Goal: Obtain resource: Download file/media

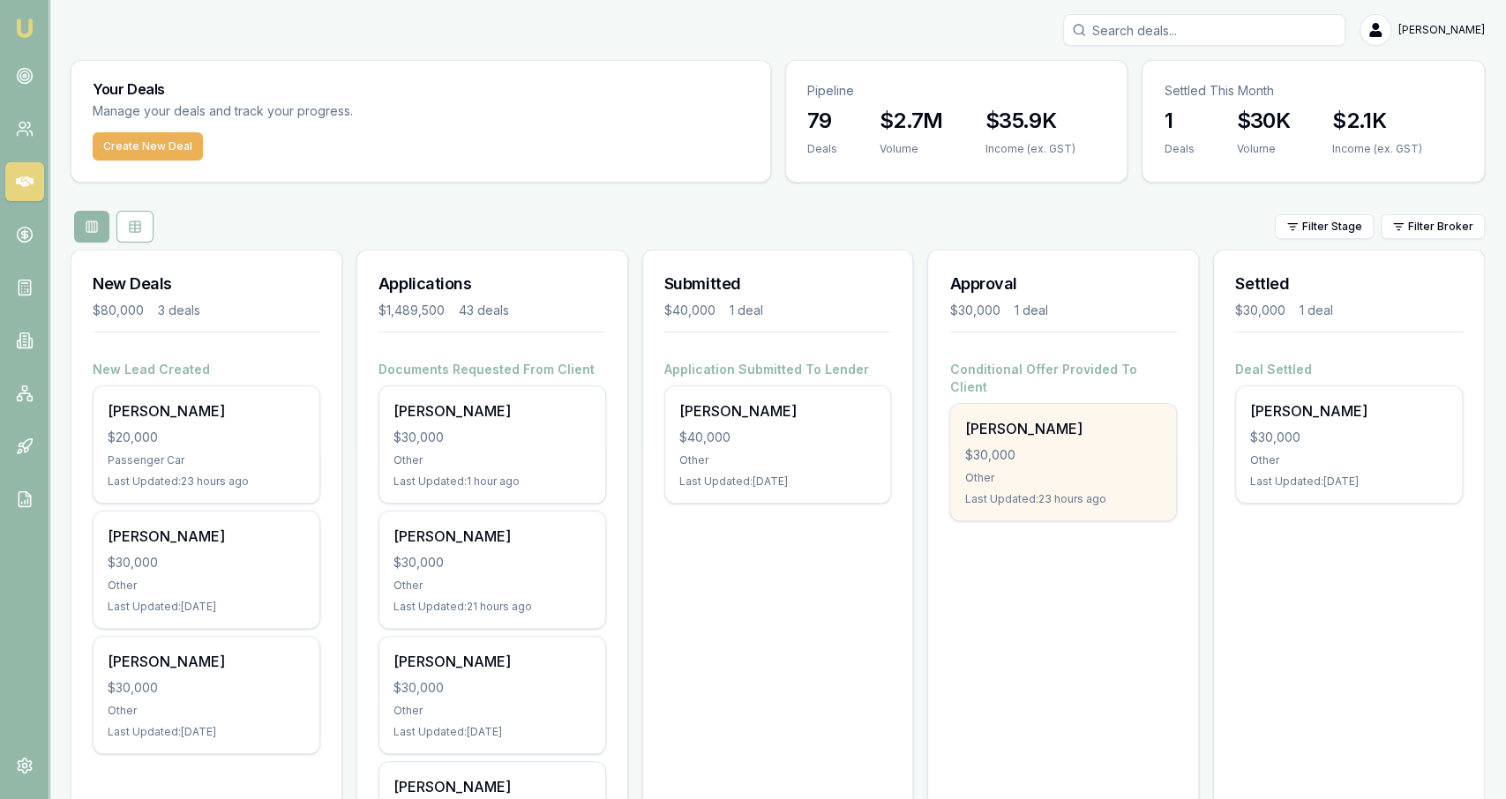
click at [991, 447] on div "[PERSON_NAME] $30,000 Other Last Updated: 23 hours ago" at bounding box center [1063, 462] width 226 height 116
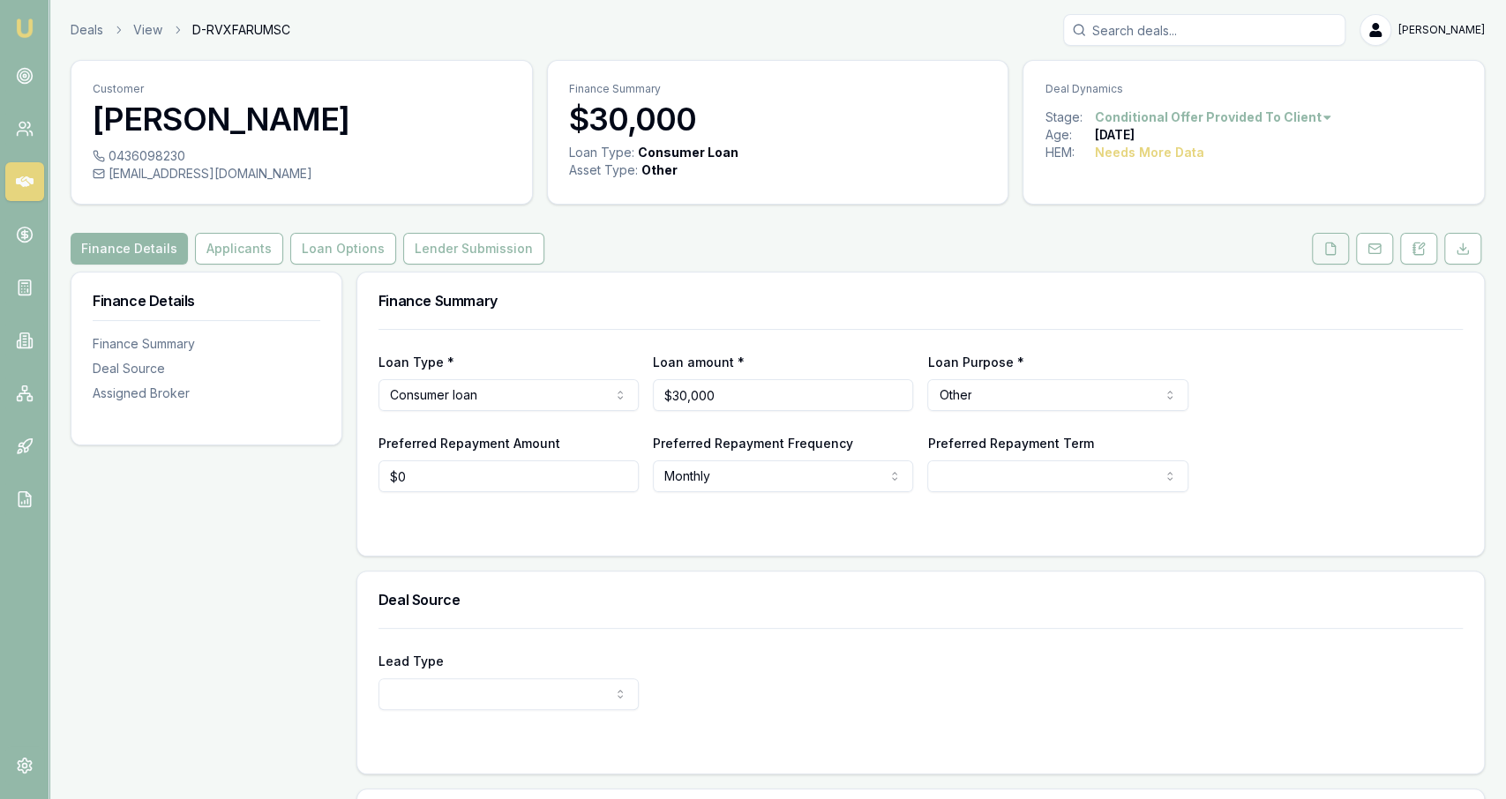
click at [1328, 262] on button at bounding box center [1330, 249] width 37 height 32
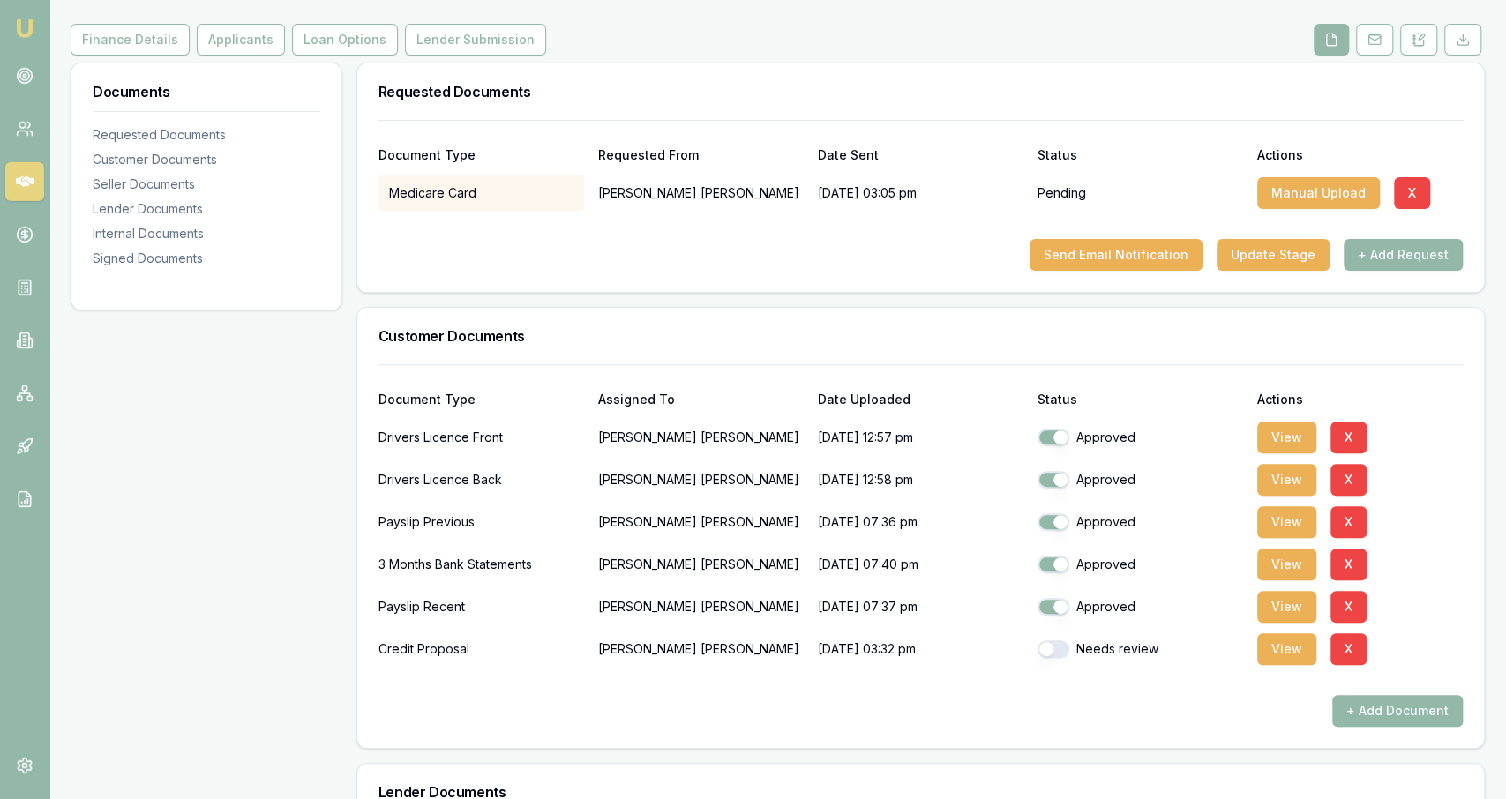
scroll to position [208, 0]
click at [1282, 518] on button "View" at bounding box center [1286, 523] width 59 height 32
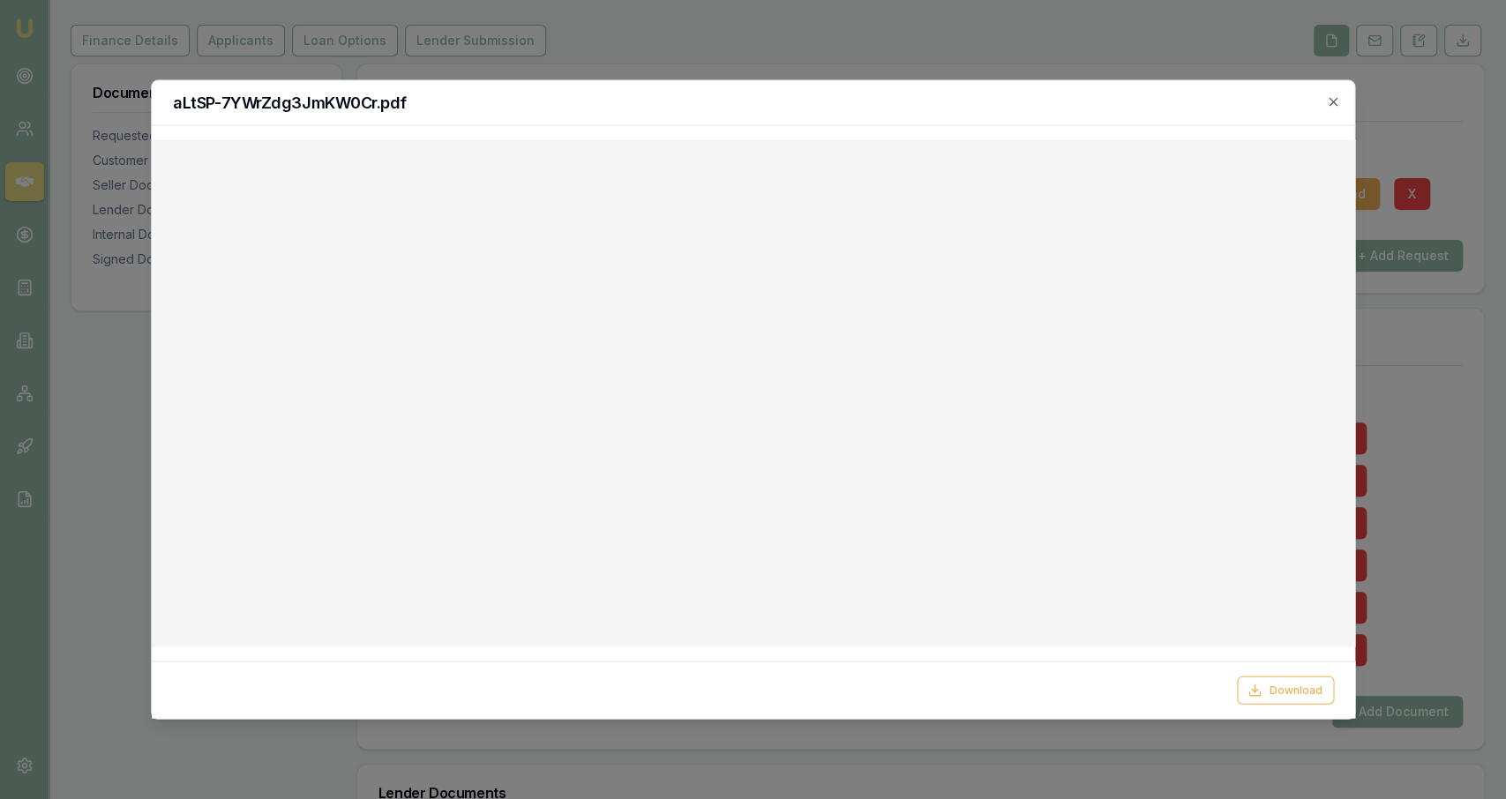
click at [1407, 453] on div at bounding box center [753, 399] width 1506 height 799
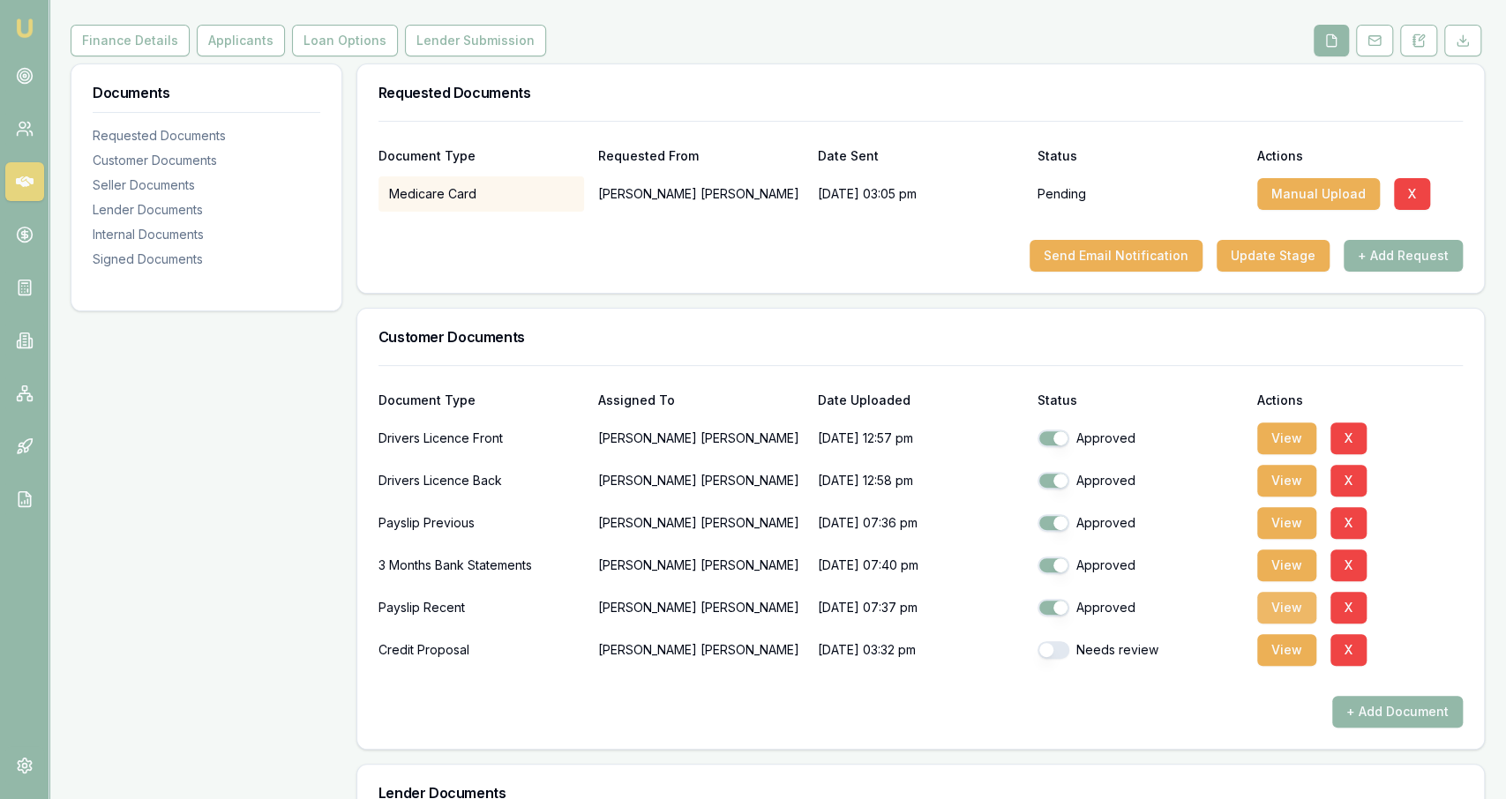
click at [1283, 610] on button "View" at bounding box center [1286, 608] width 59 height 32
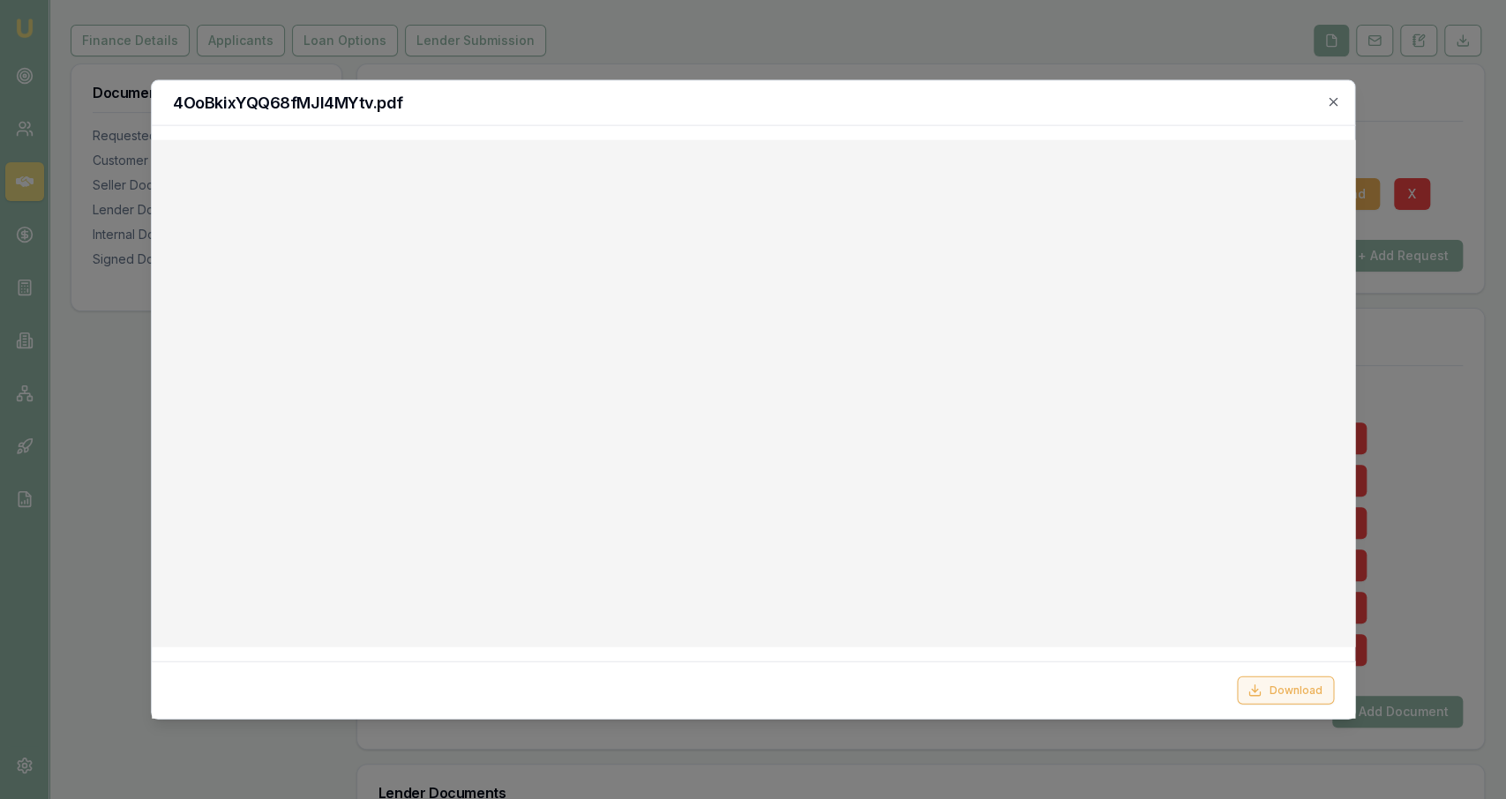
click at [1276, 692] on button "Download" at bounding box center [1284, 690] width 97 height 28
click at [403, 41] on div at bounding box center [753, 399] width 1506 height 799
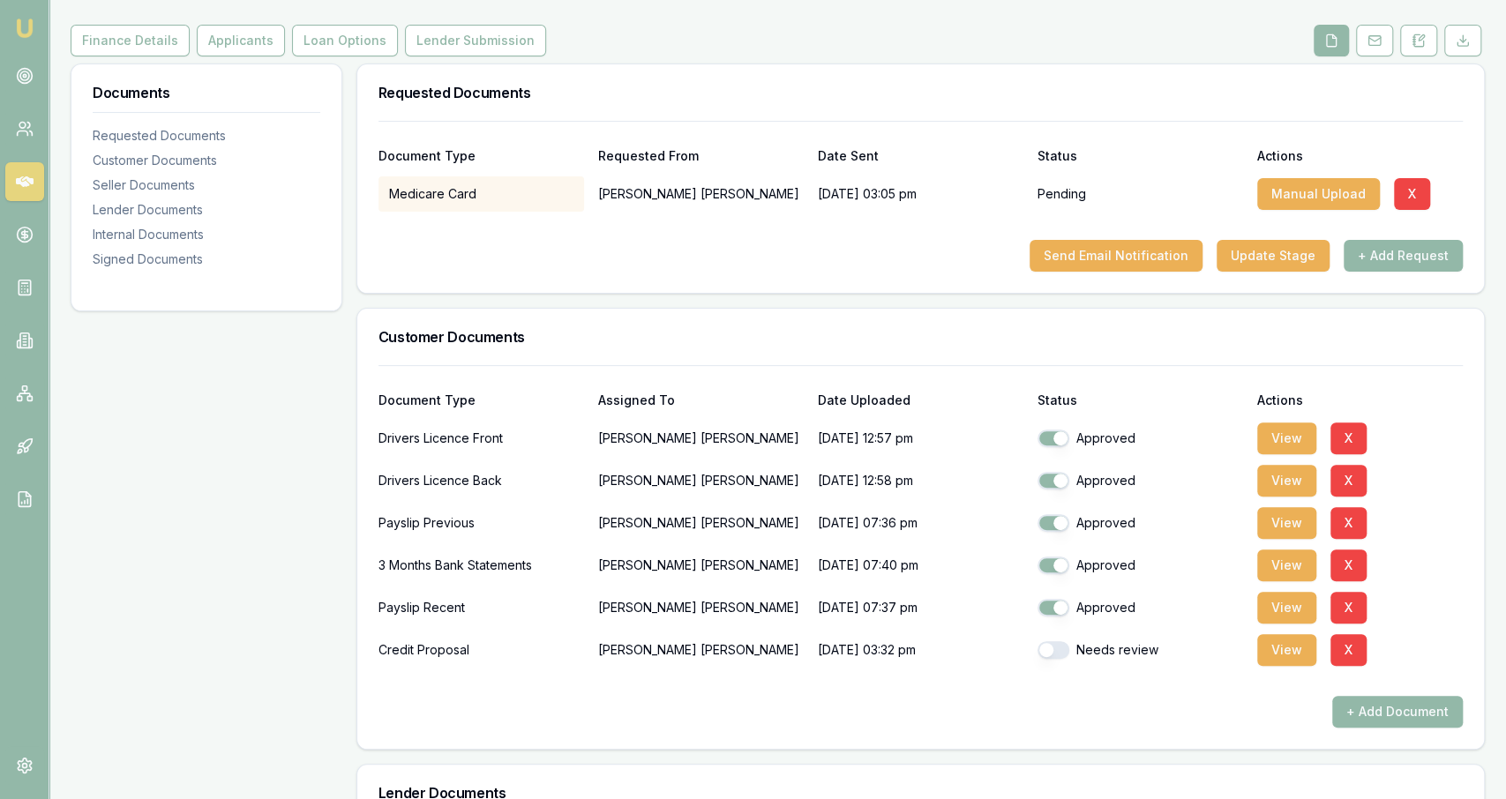
scroll to position [0, 0]
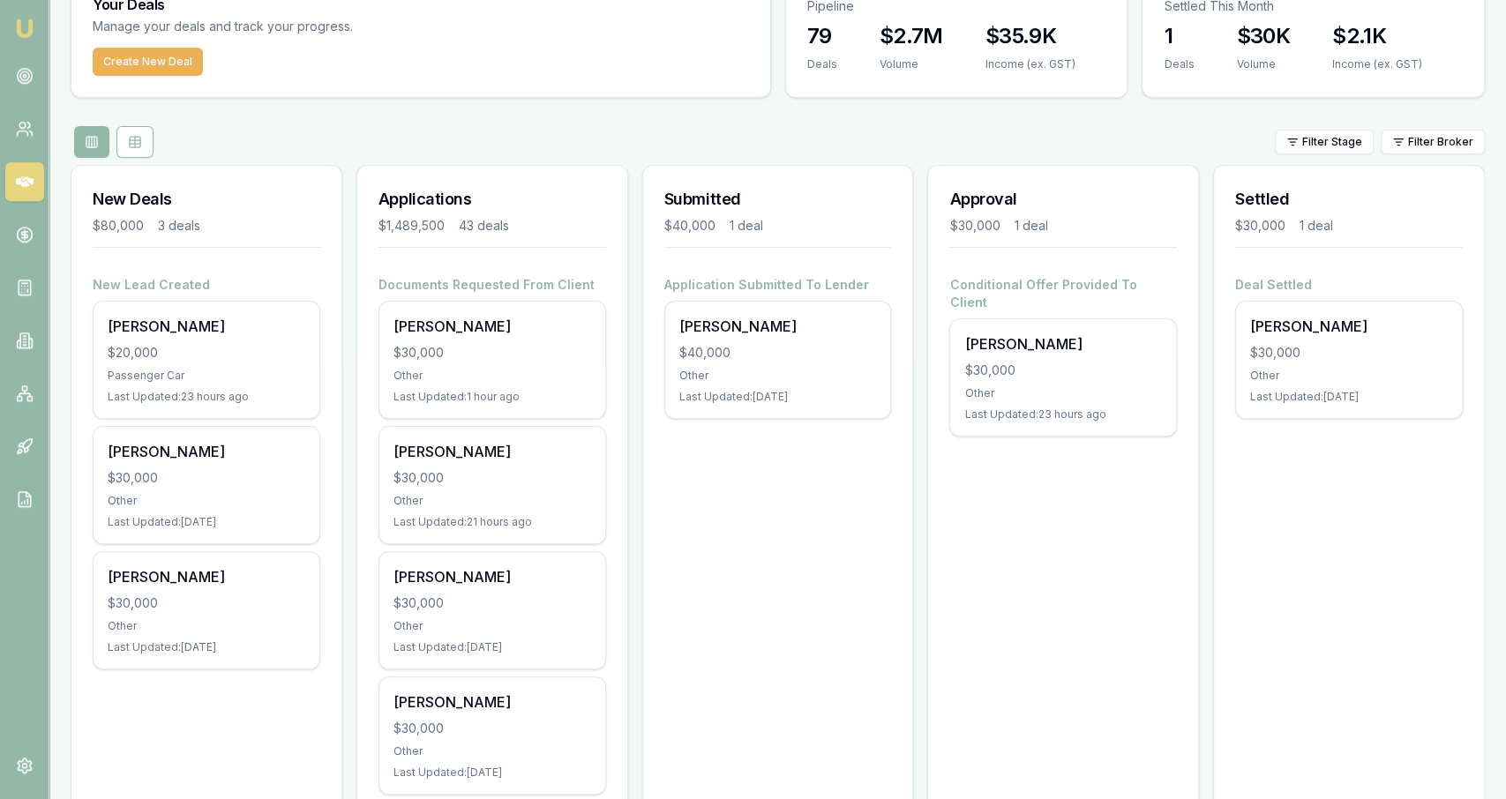
scroll to position [99, 0]
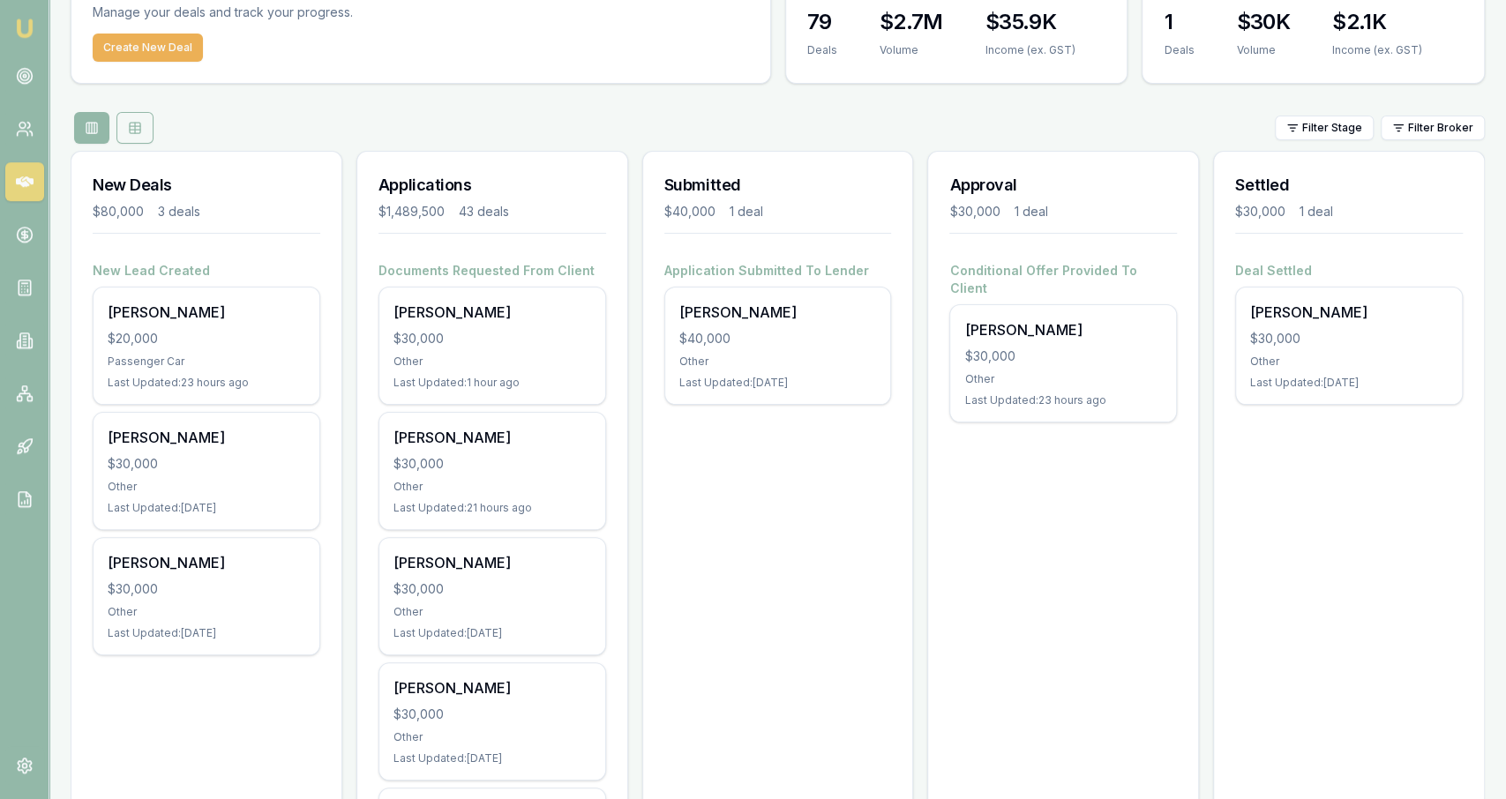
click at [146, 134] on button at bounding box center [134, 128] width 37 height 32
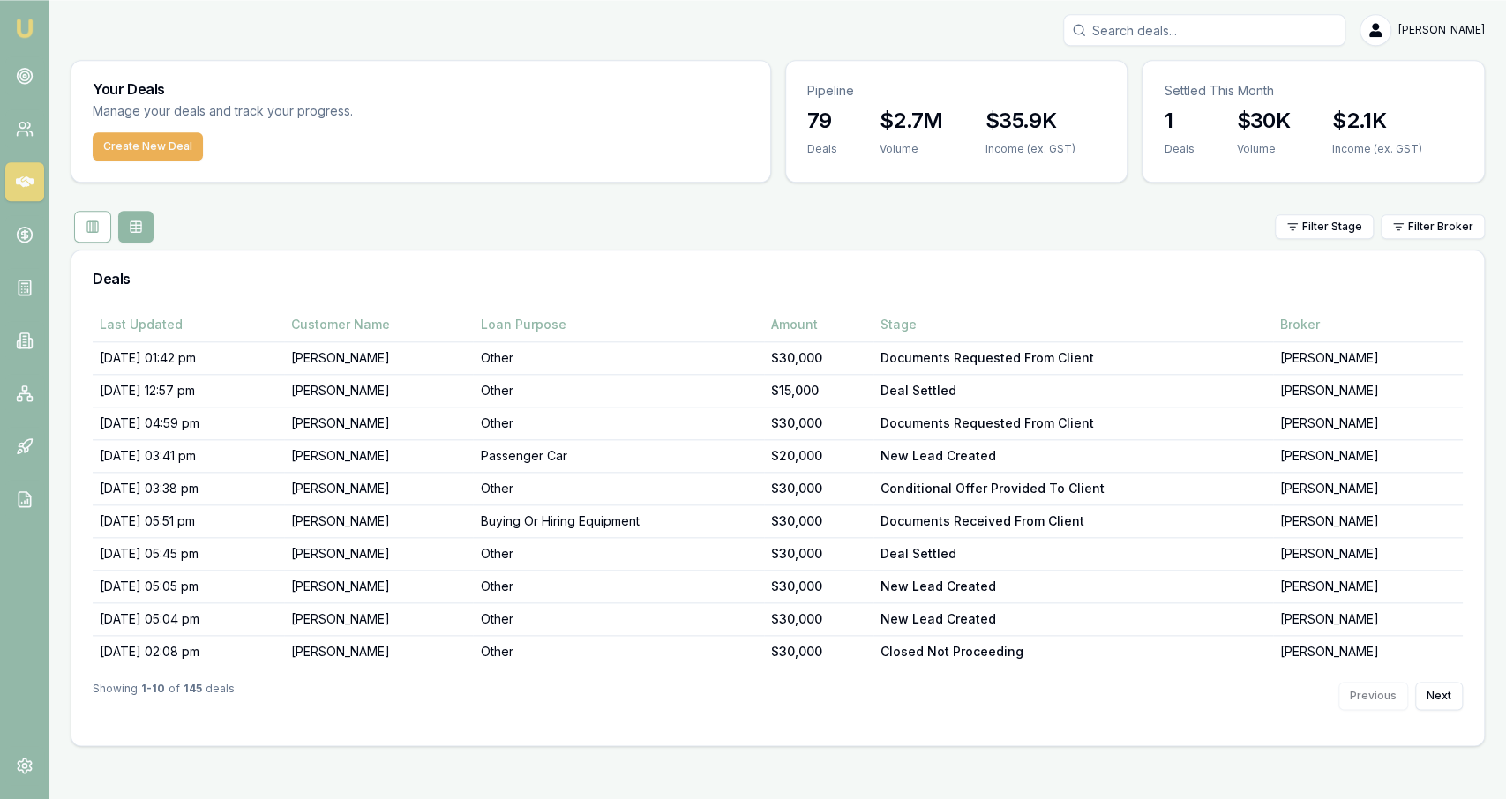
scroll to position [0, 0]
click at [504, 260] on div "Deals" at bounding box center [777, 279] width 1412 height 56
click at [502, 264] on div "Deals" at bounding box center [777, 279] width 1412 height 56
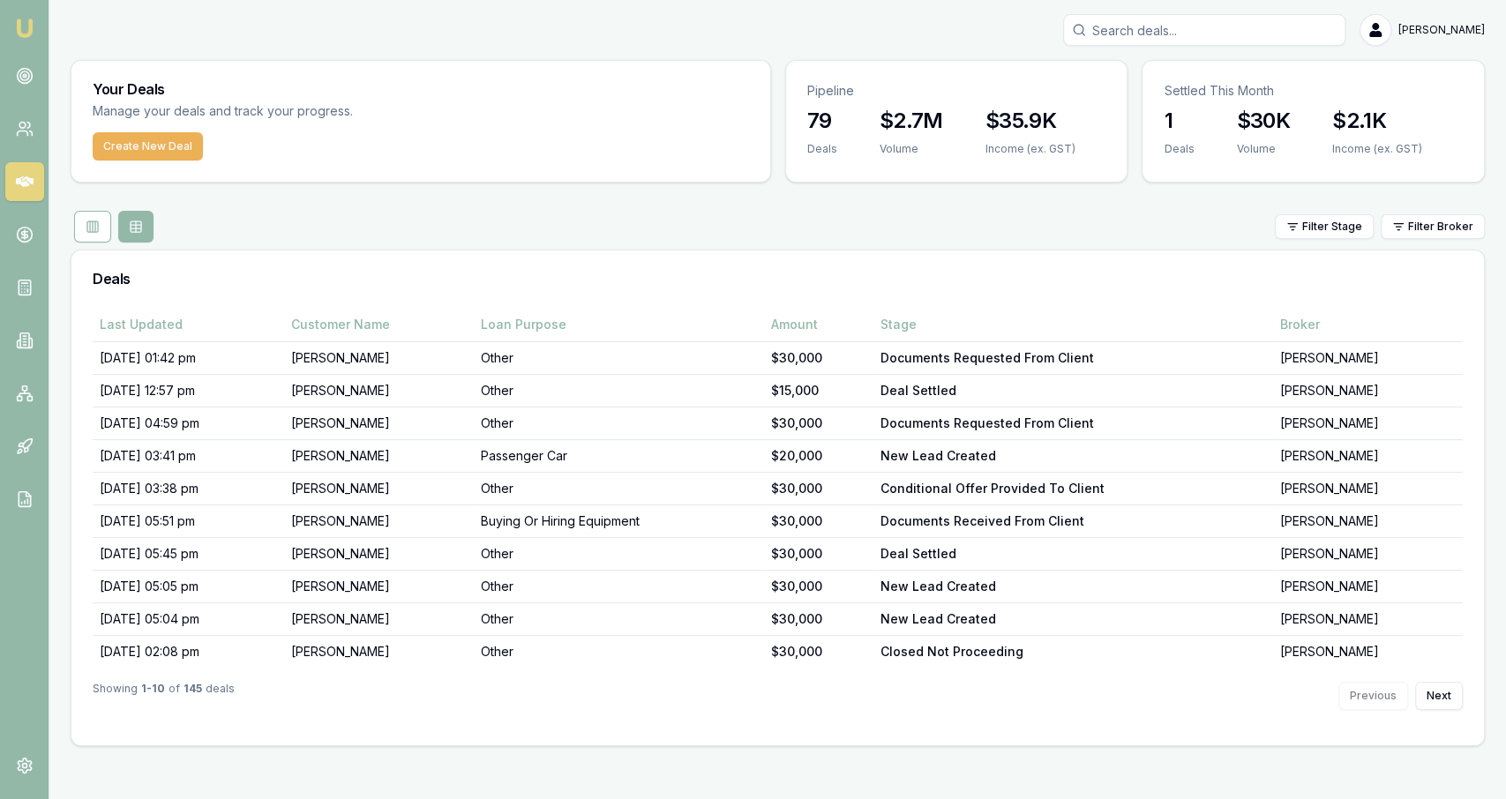
click at [493, 277] on h3 "Deals" at bounding box center [778, 279] width 1370 height 14
click at [490, 292] on div "Deals" at bounding box center [777, 279] width 1412 height 56
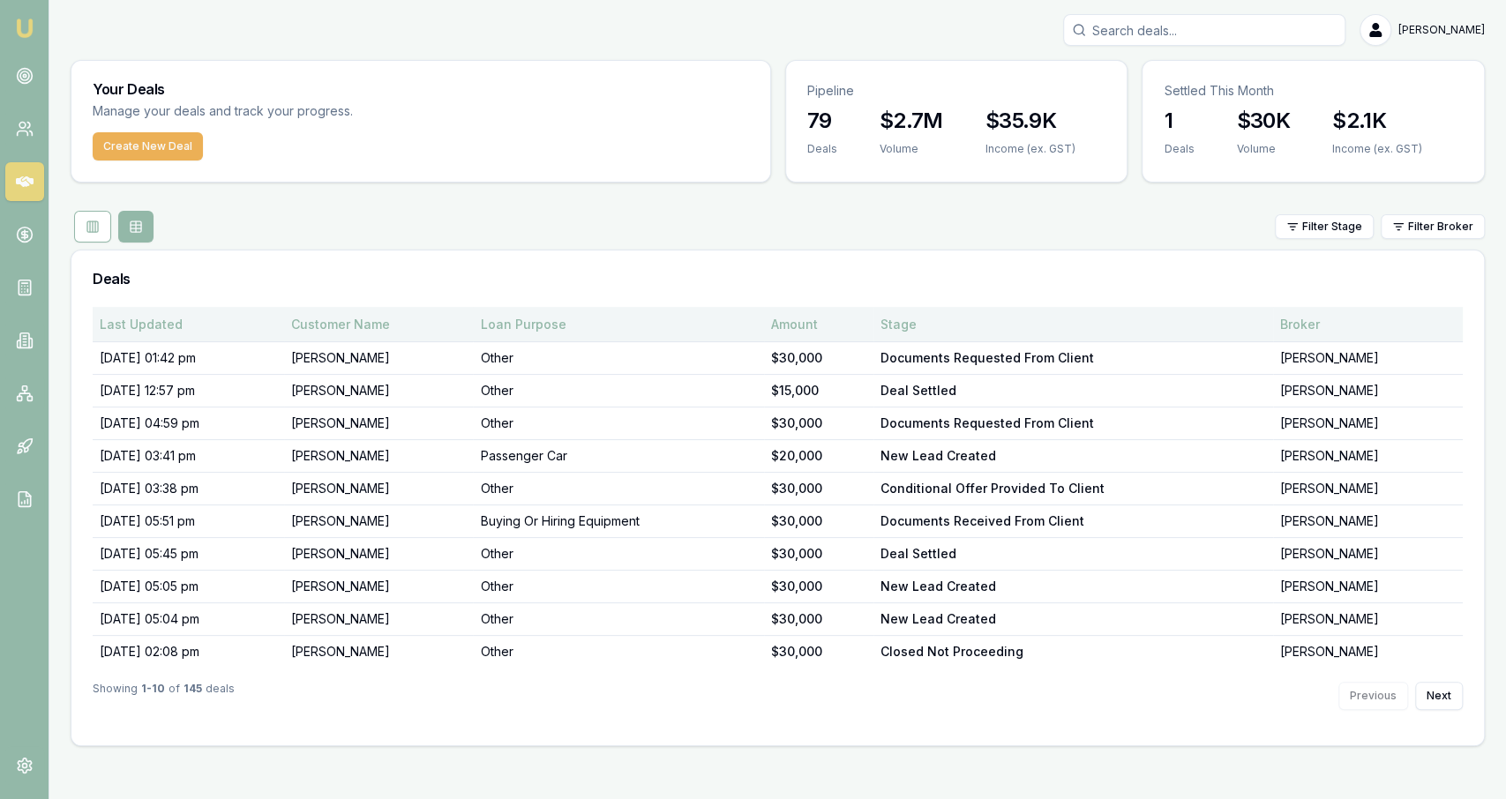
click at [467, 316] on div "Customer Name" at bounding box center [379, 325] width 176 height 18
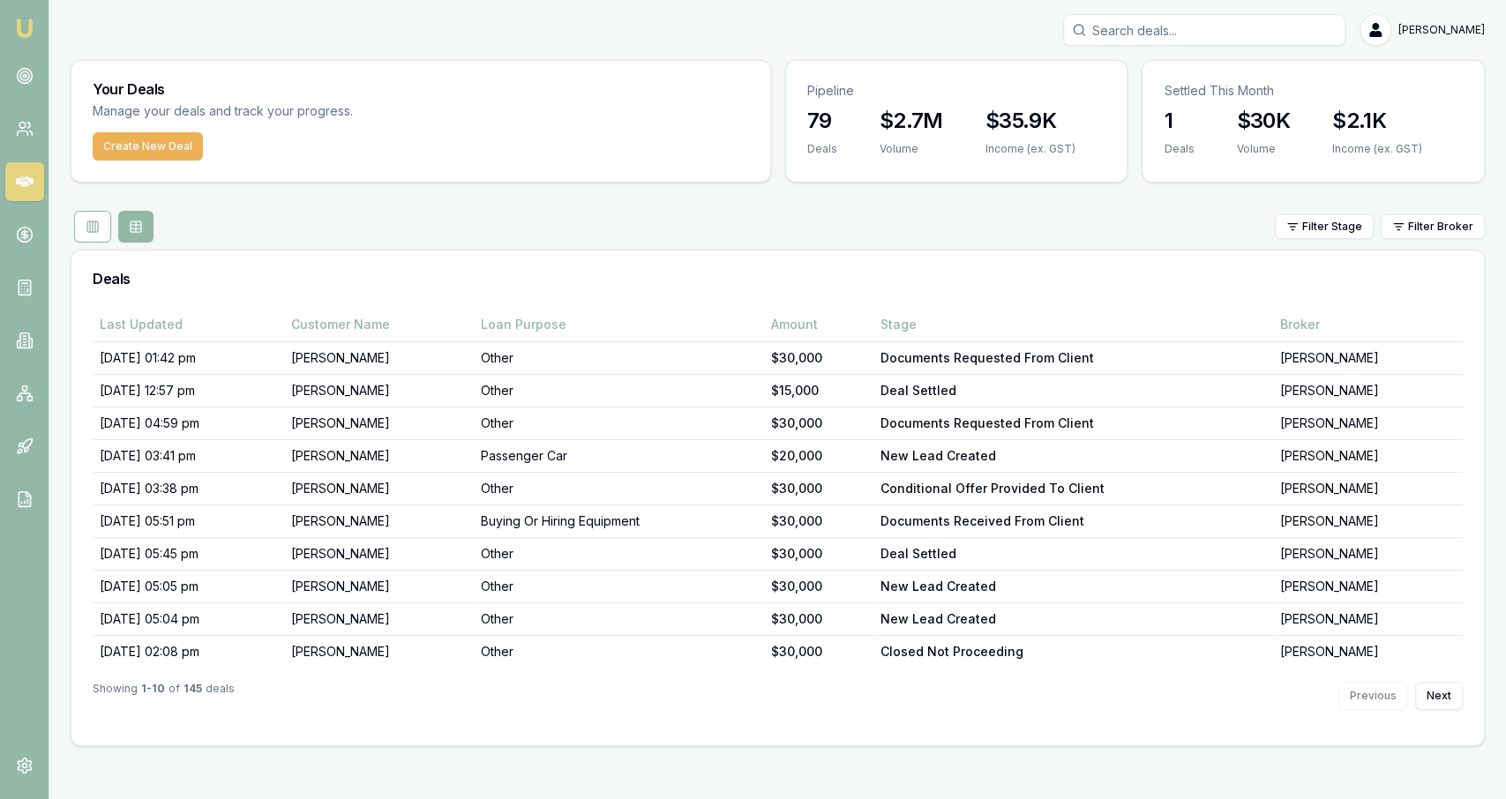
click at [485, 281] on h3 "Deals" at bounding box center [778, 279] width 1370 height 14
click at [491, 267] on div "Deals" at bounding box center [777, 279] width 1412 height 56
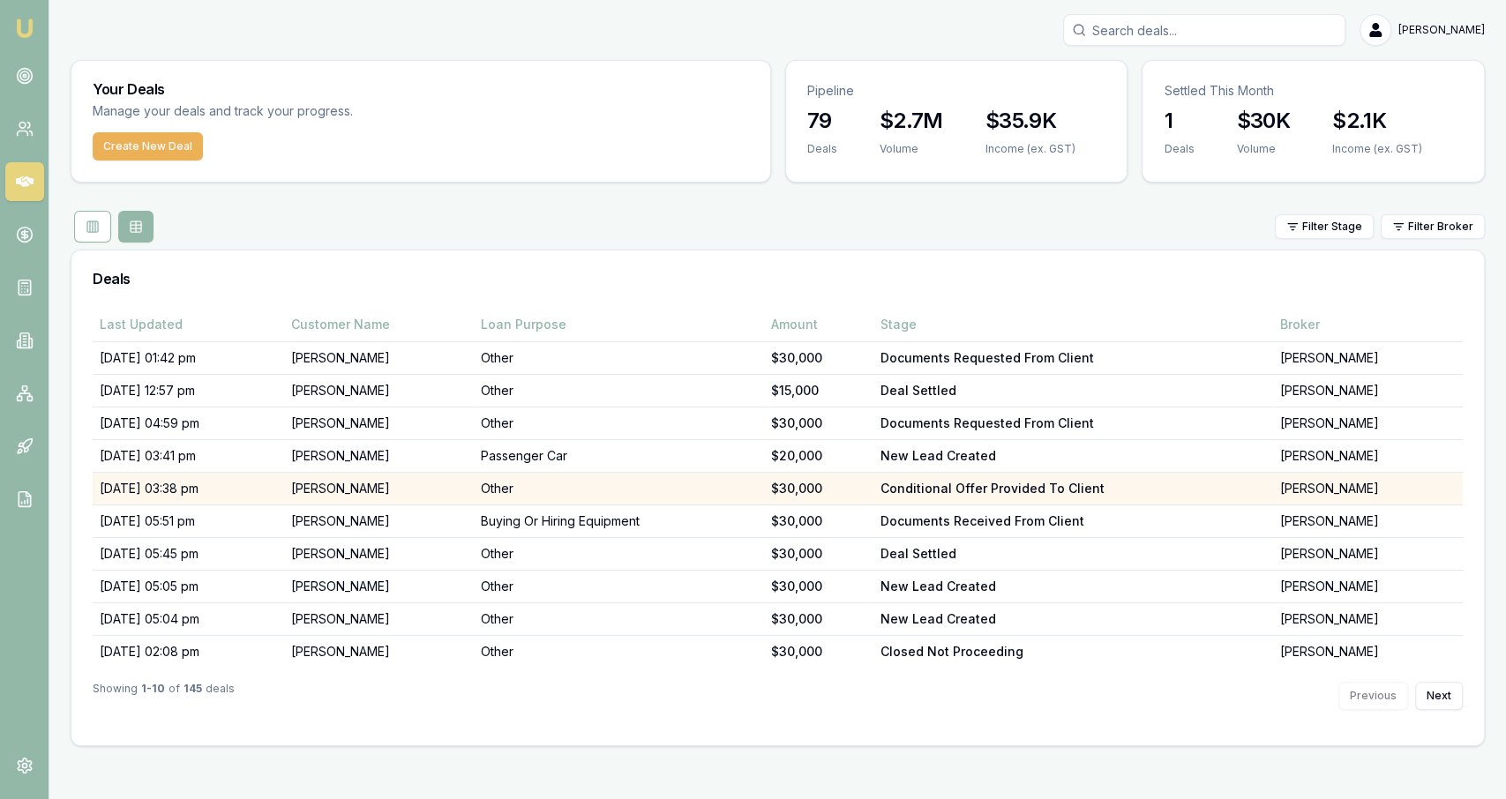
click at [406, 498] on td "[PERSON_NAME]" at bounding box center [379, 489] width 190 height 33
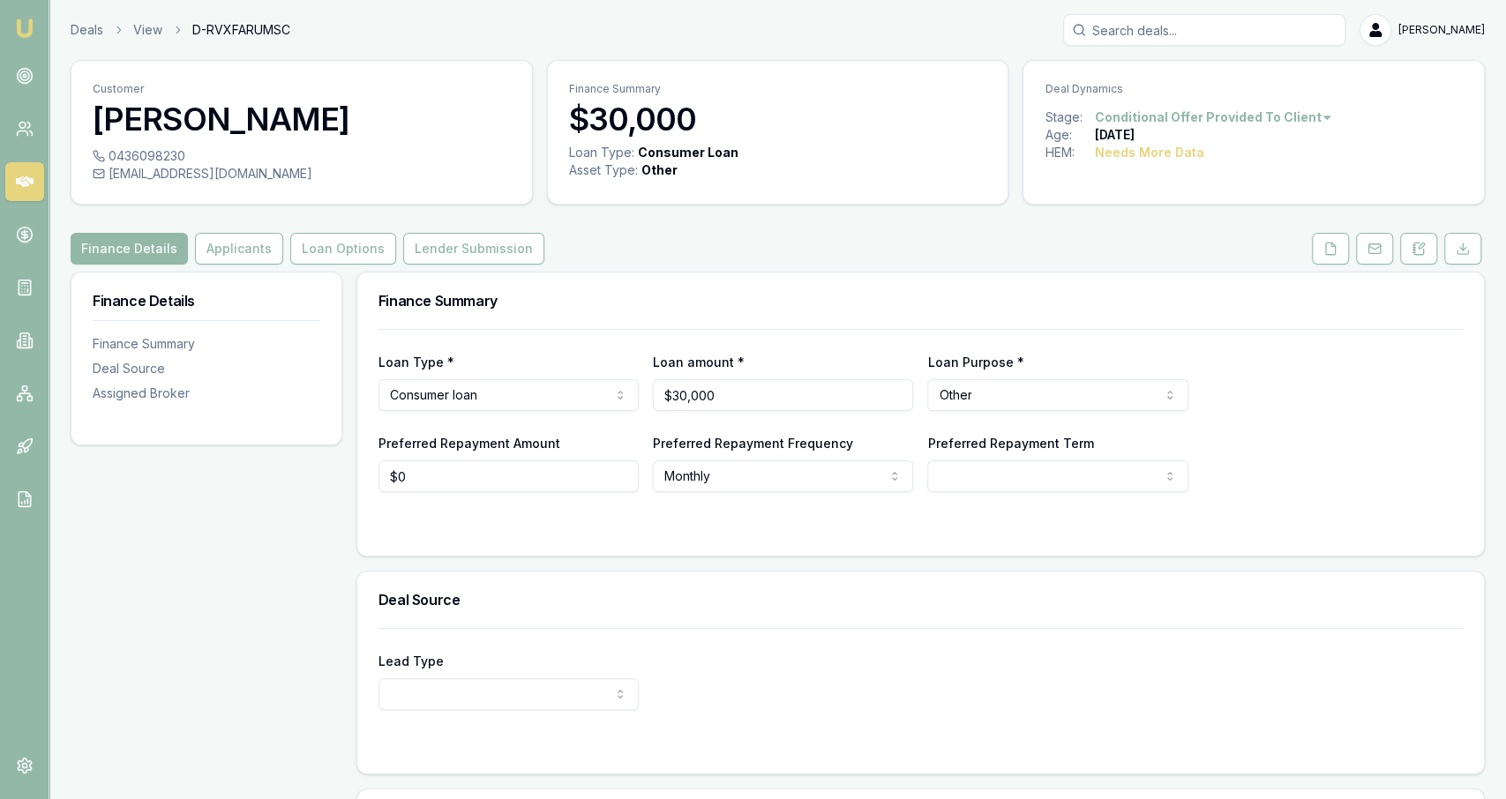
click at [1354, 251] on link at bounding box center [1374, 249] width 44 height 32
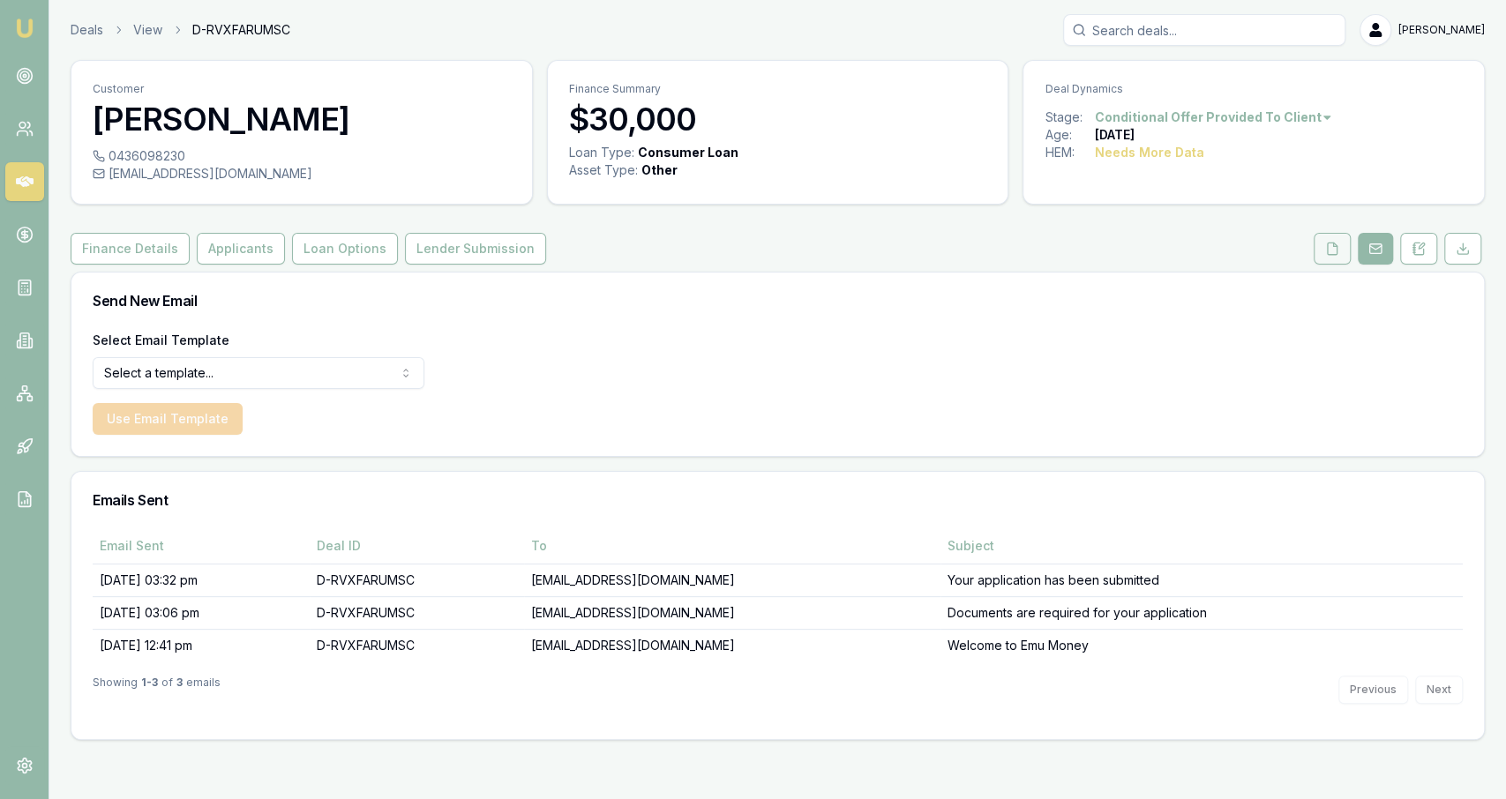
click at [1344, 251] on button at bounding box center [1331, 249] width 37 height 32
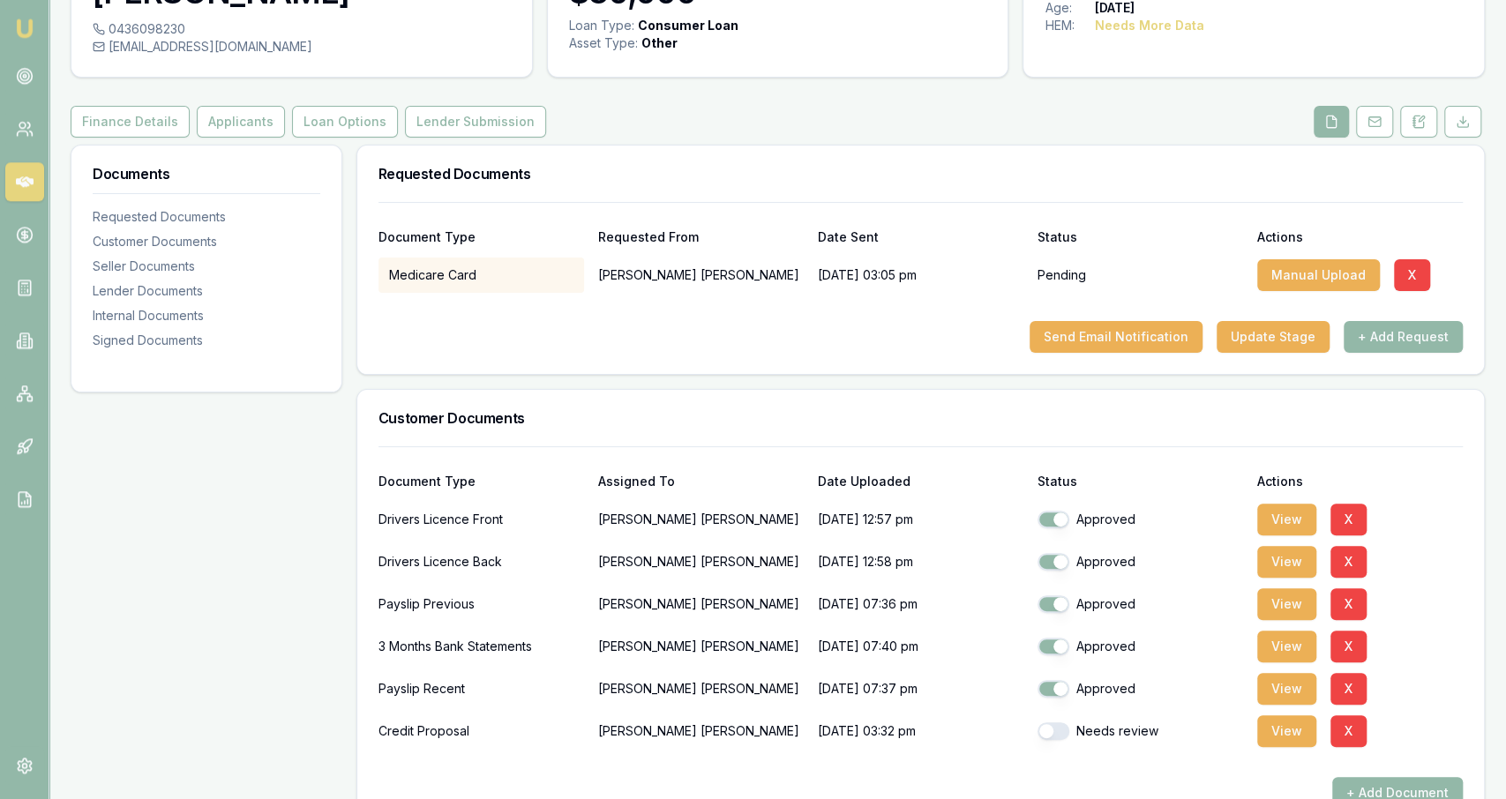
scroll to position [145, 0]
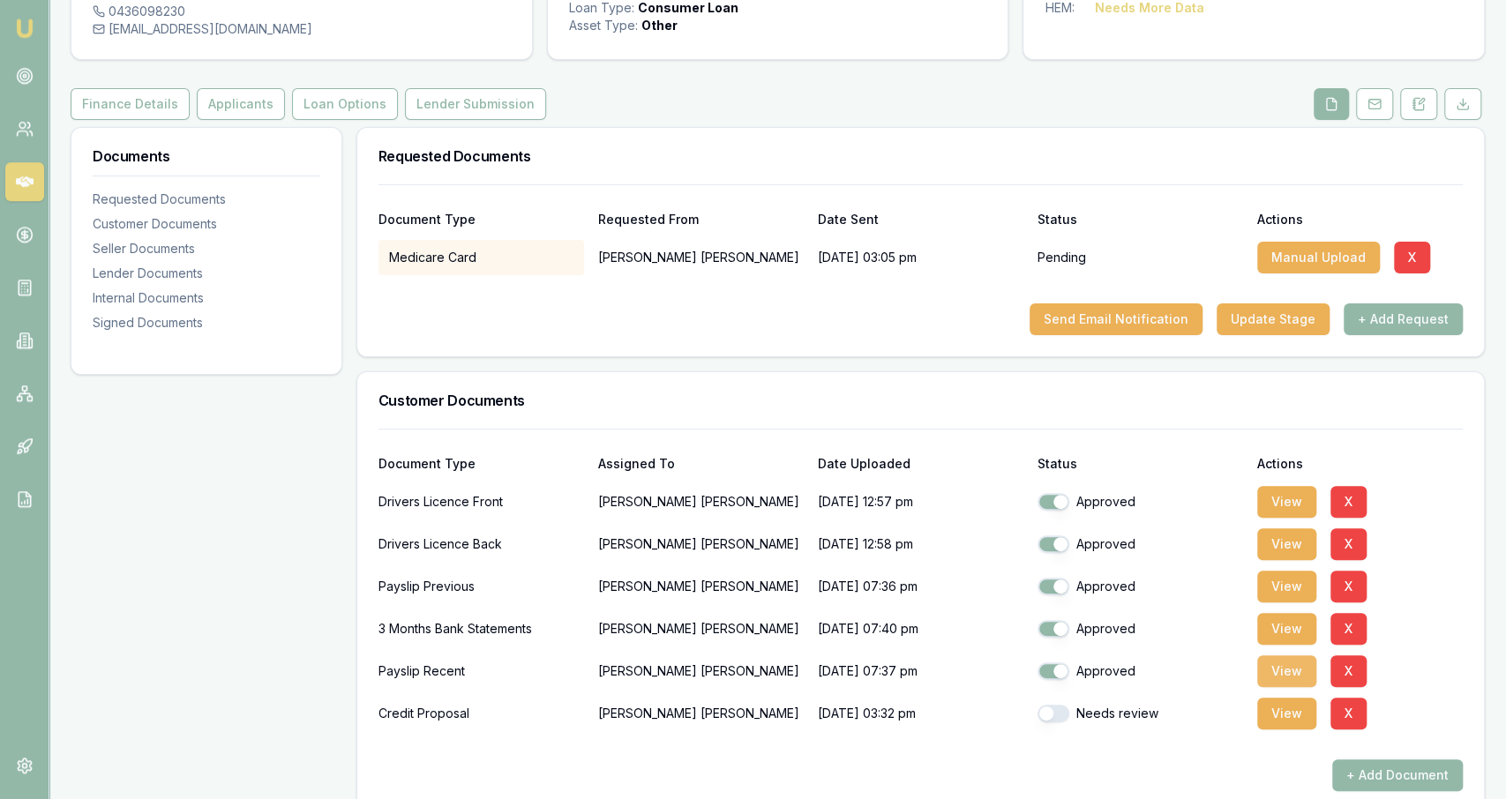
click at [1270, 668] on button "View" at bounding box center [1286, 671] width 59 height 32
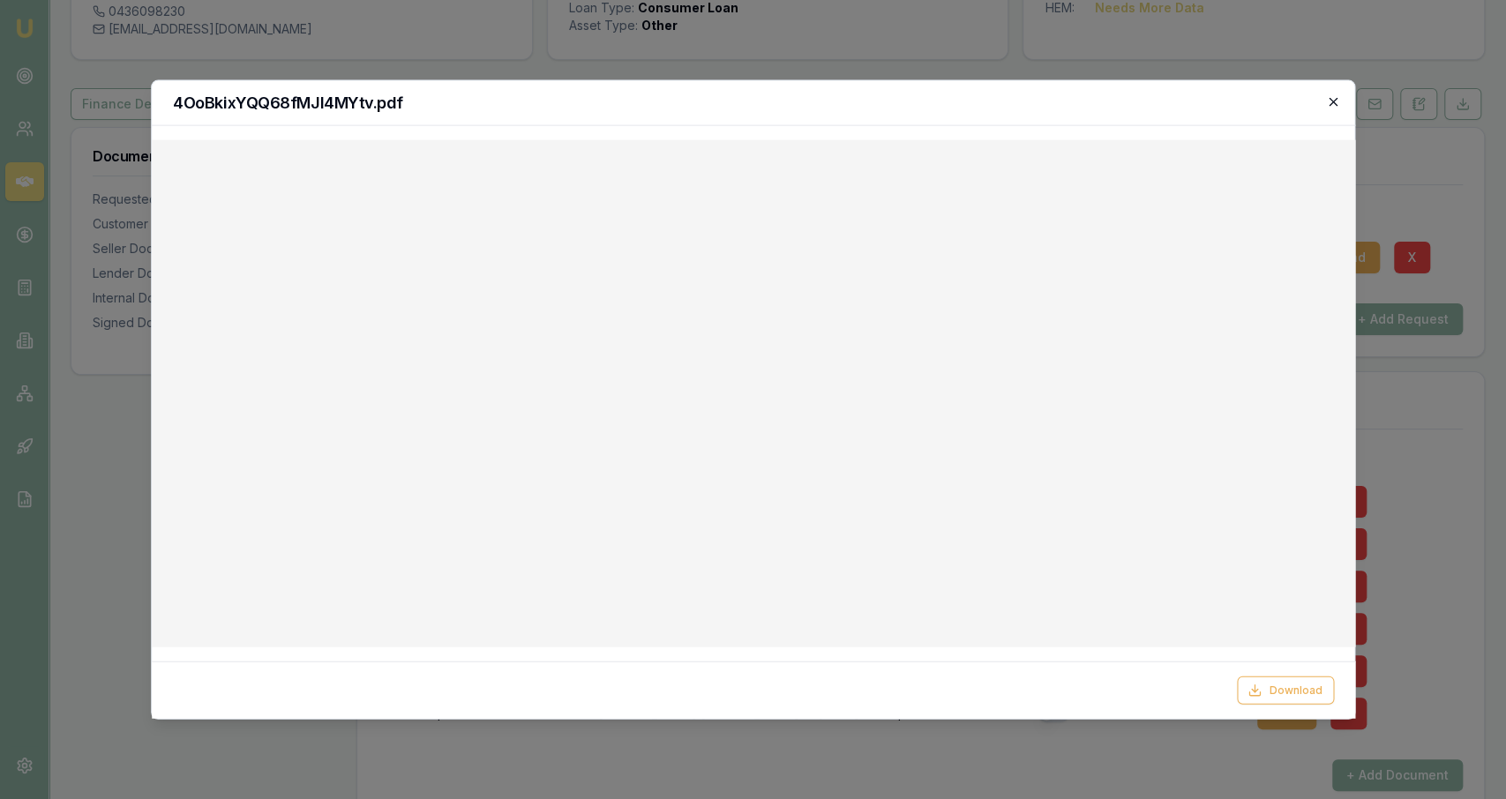
click at [1334, 102] on icon "button" at bounding box center [1333, 102] width 8 height 8
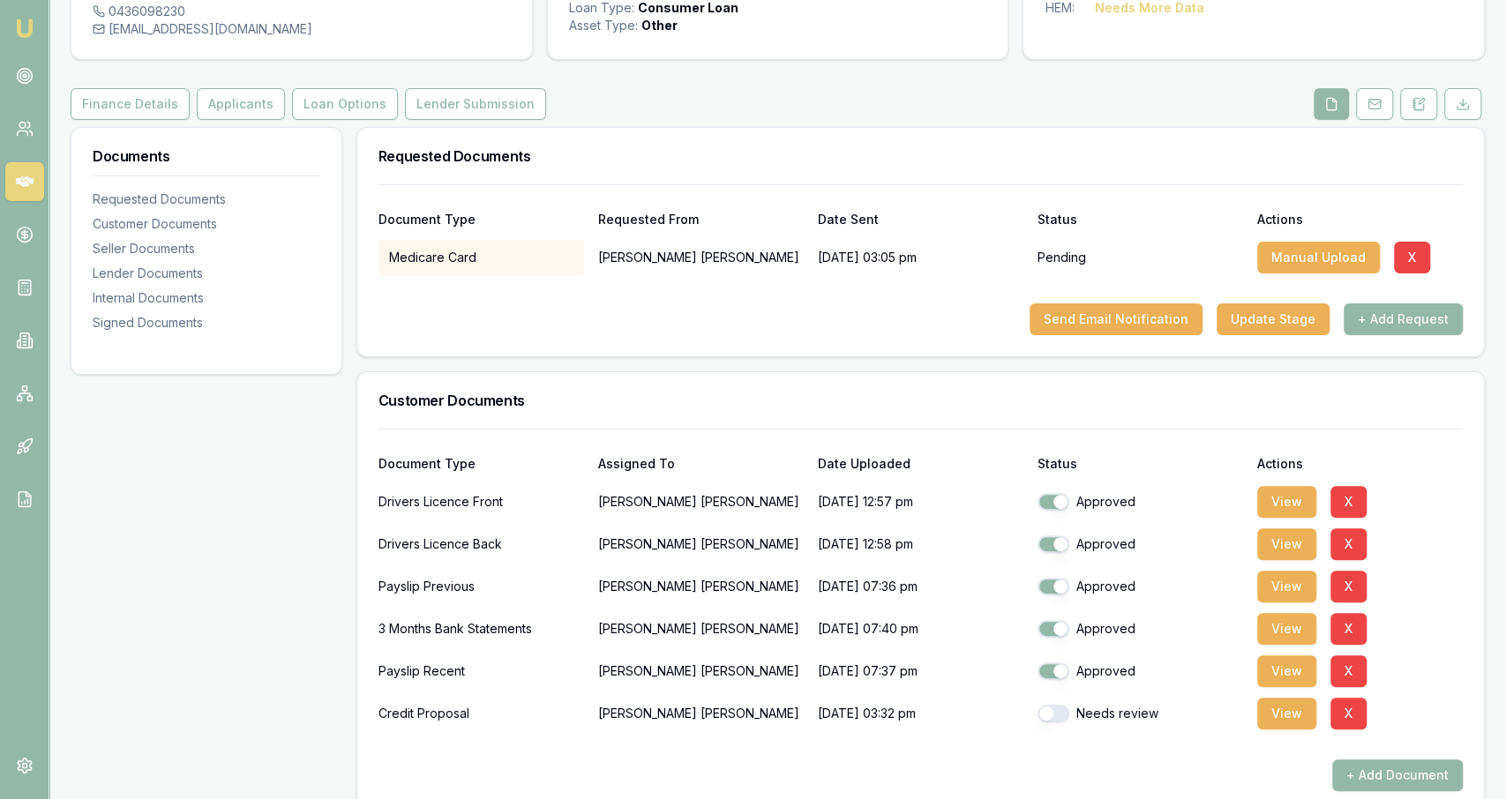
scroll to position [400, 0]
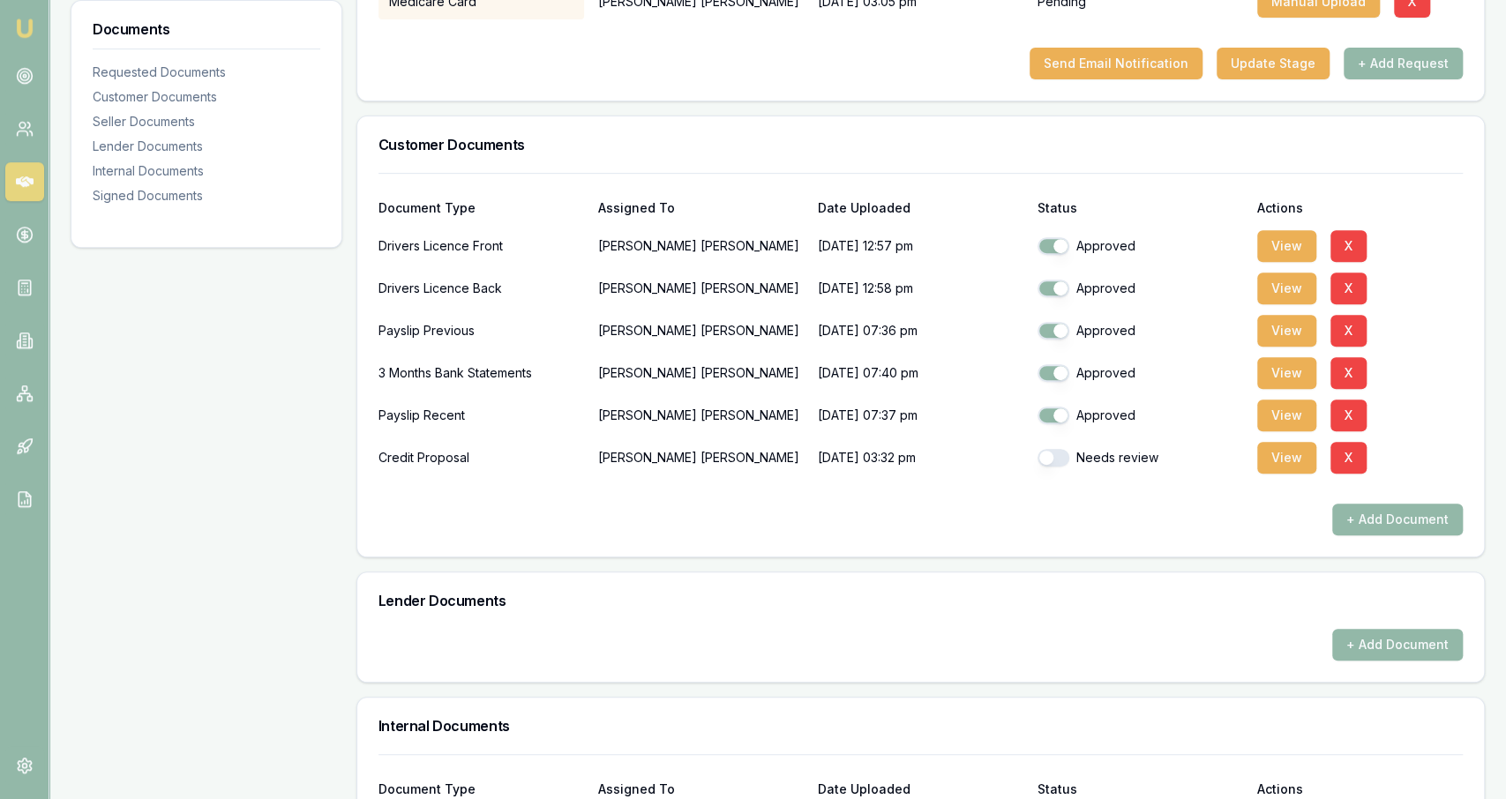
click at [618, 334] on p "Bernie Cordukes" at bounding box center [701, 330] width 206 height 35
click at [520, 398] on div "Payslip Recent" at bounding box center [481, 415] width 206 height 35
click at [507, 410] on div "Payslip Recent" at bounding box center [481, 415] width 206 height 35
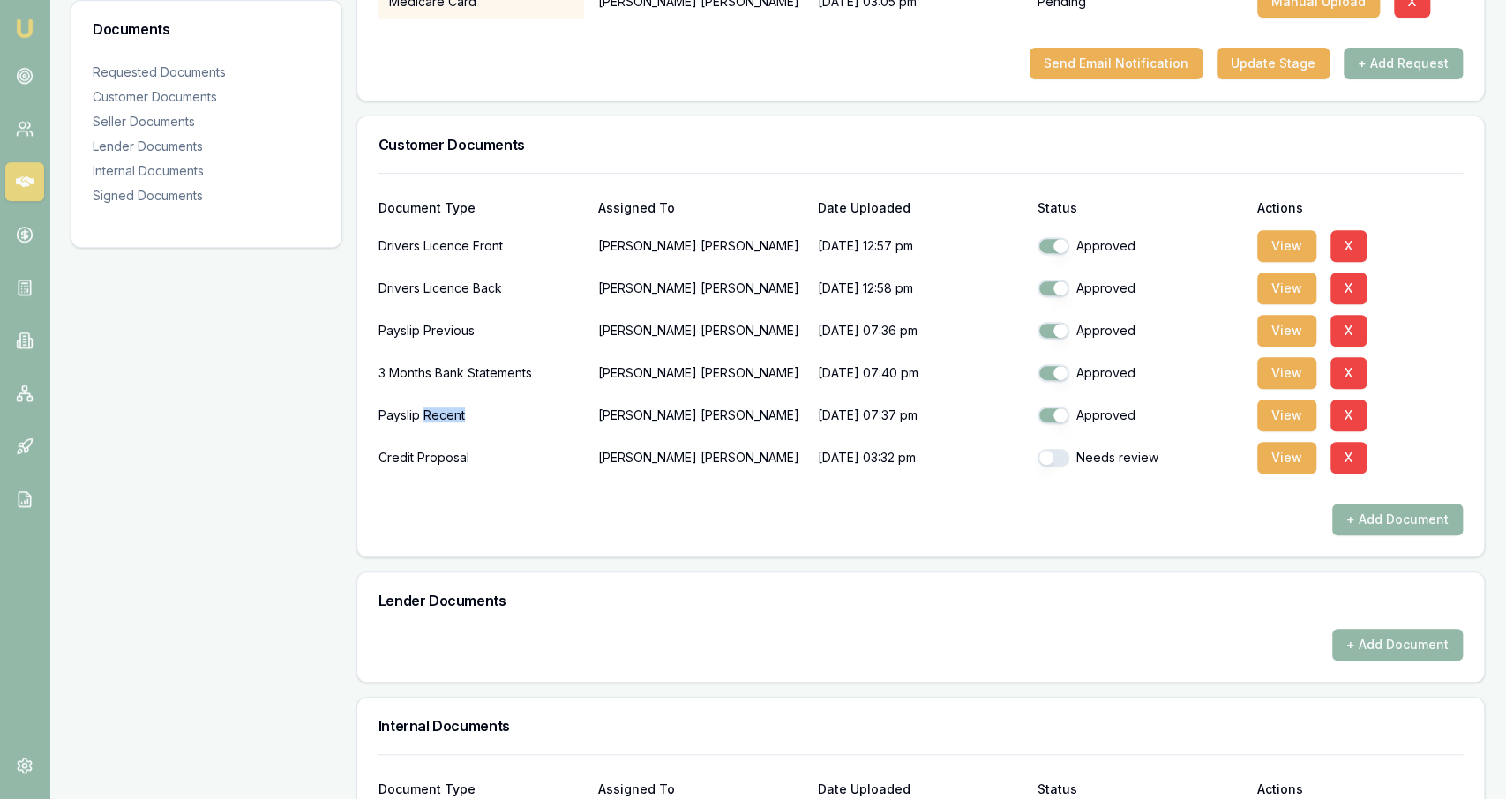
click at [507, 410] on div "Payslip Recent" at bounding box center [481, 415] width 206 height 35
click at [502, 441] on div "Credit Proposal" at bounding box center [481, 457] width 206 height 35
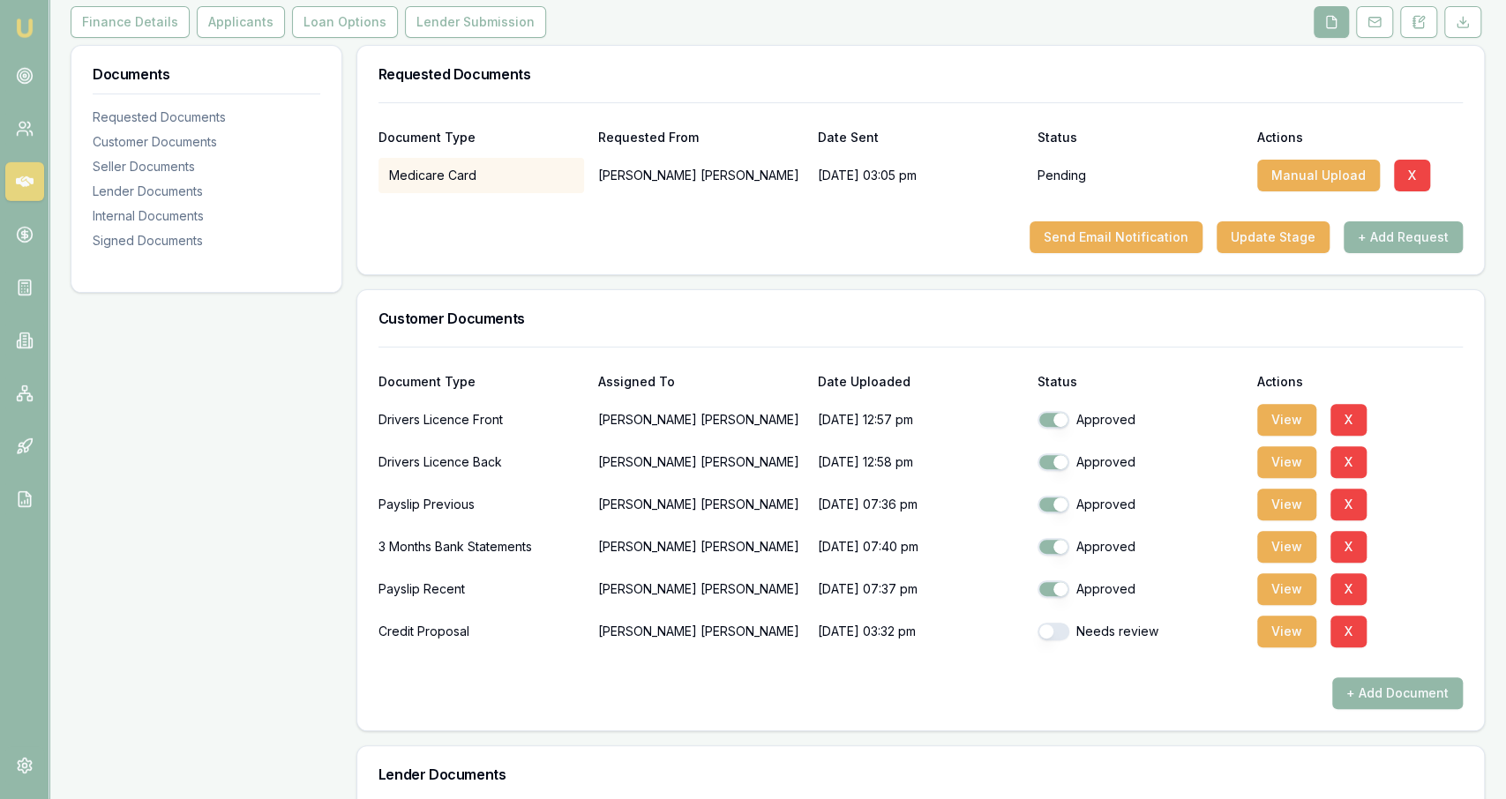
scroll to position [0, 0]
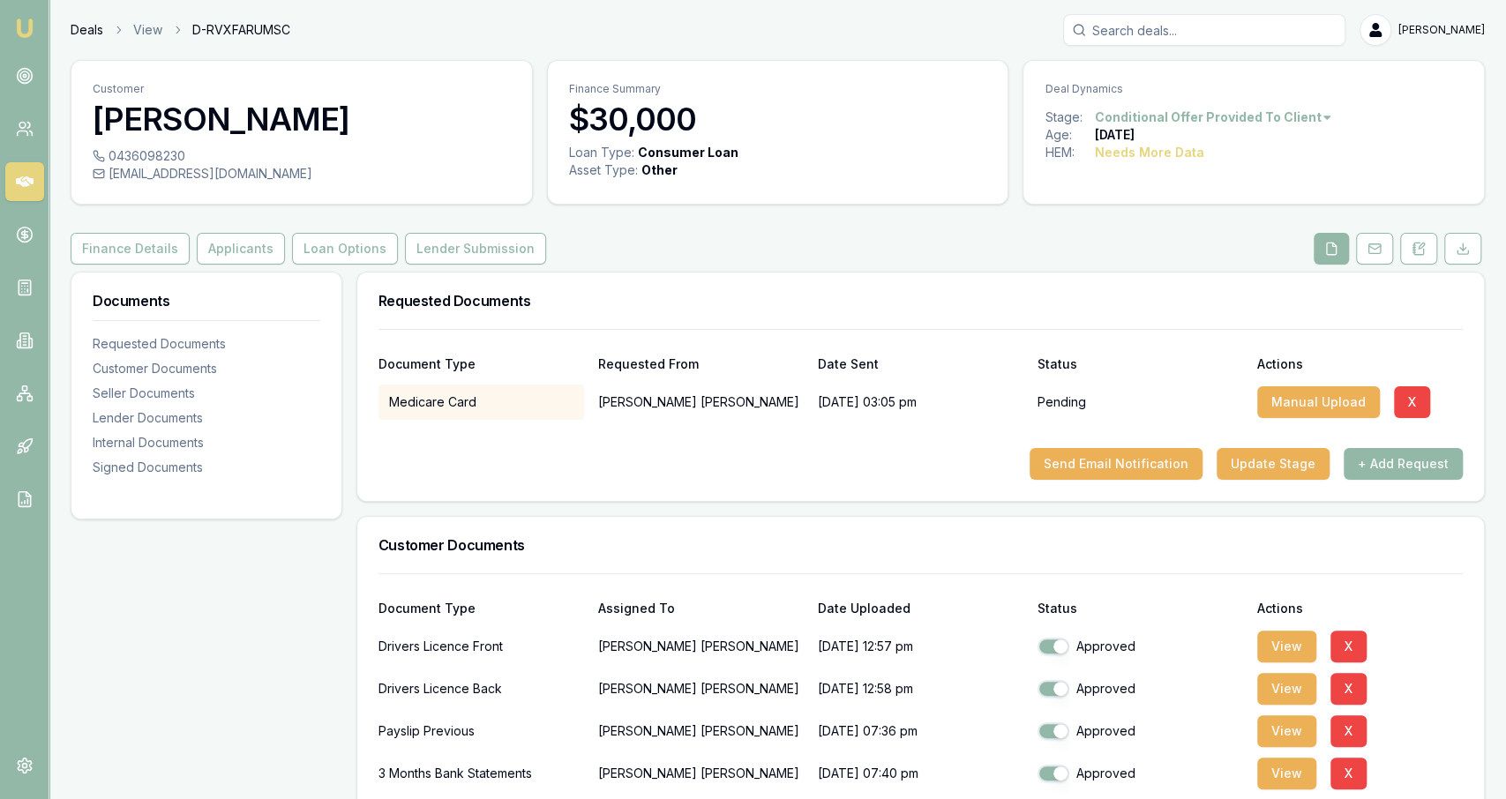
click at [91, 22] on link "Deals" at bounding box center [87, 30] width 33 height 18
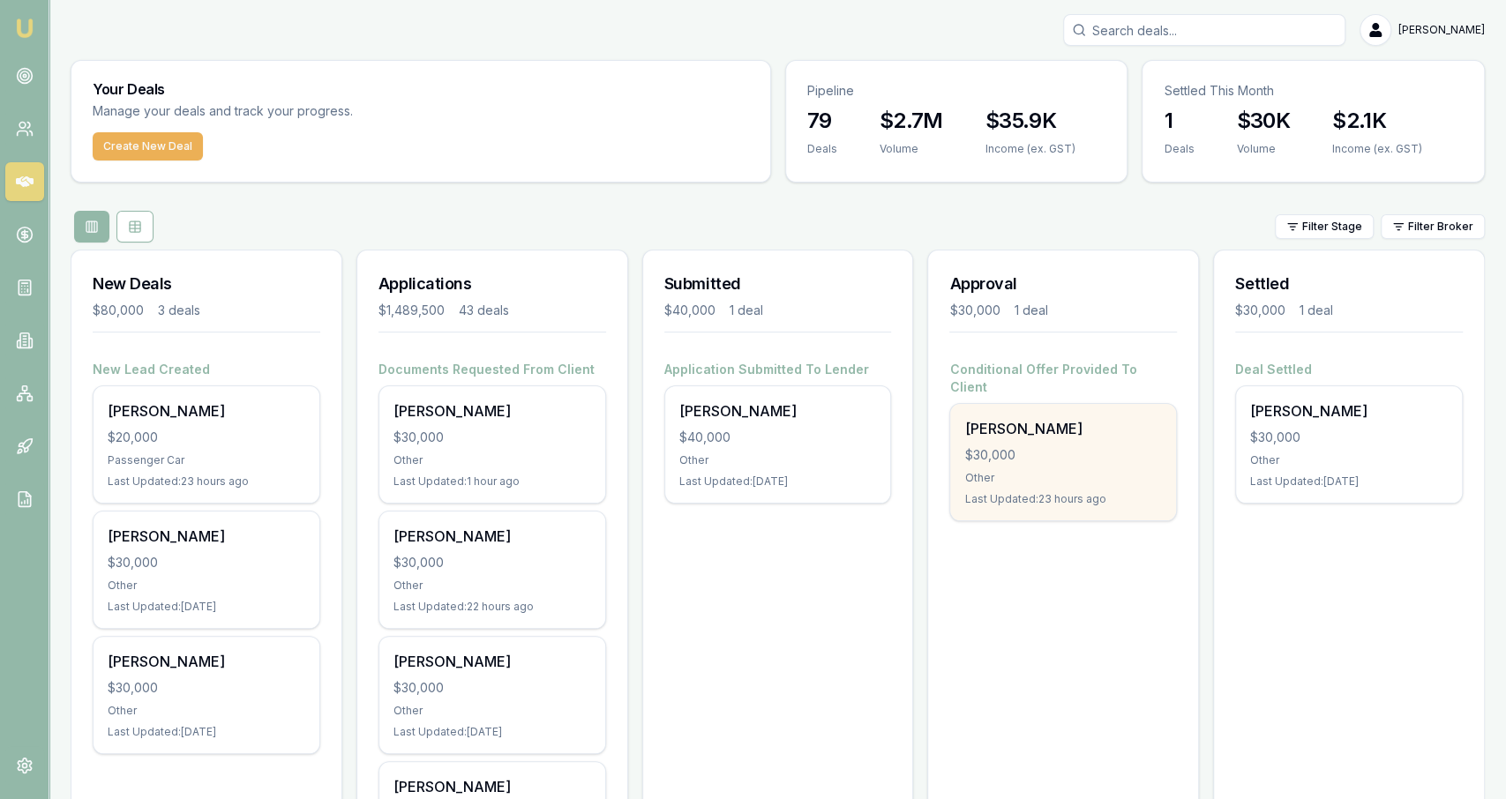
click at [1137, 492] on div "Last Updated: 23 hours ago" at bounding box center [1063, 499] width 198 height 14
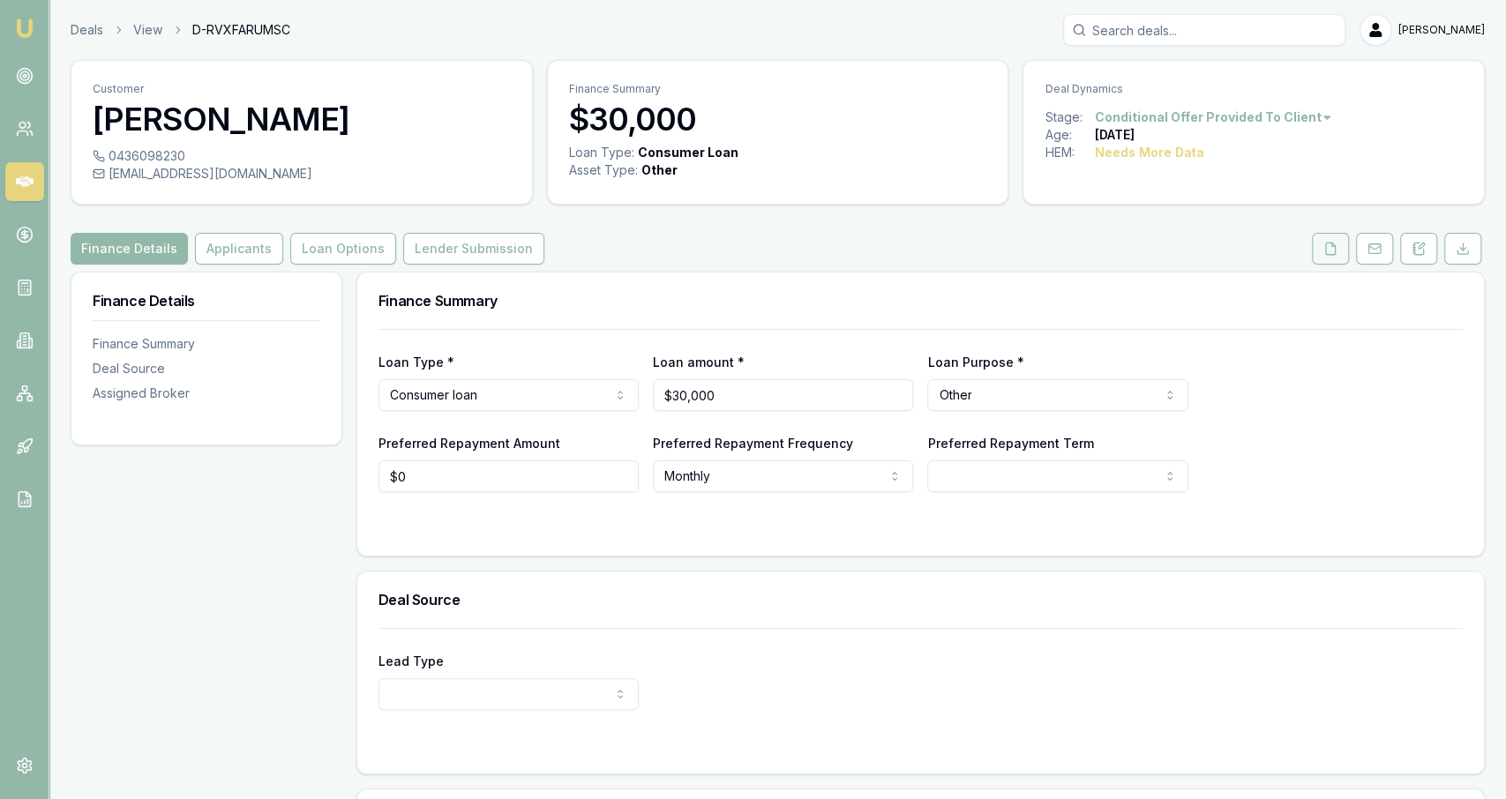
click at [1324, 234] on button at bounding box center [1330, 249] width 37 height 32
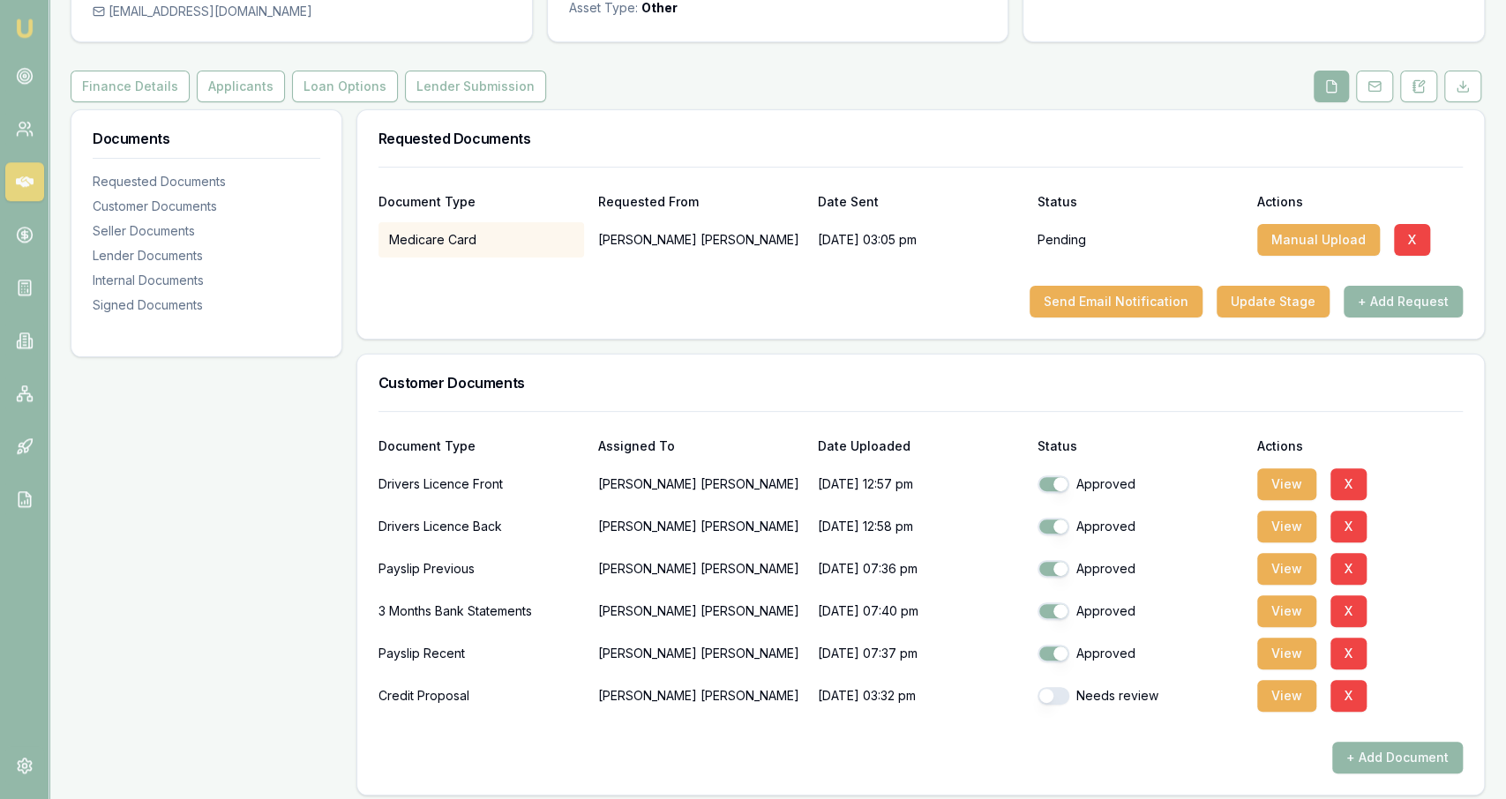
scroll to position [175, 0]
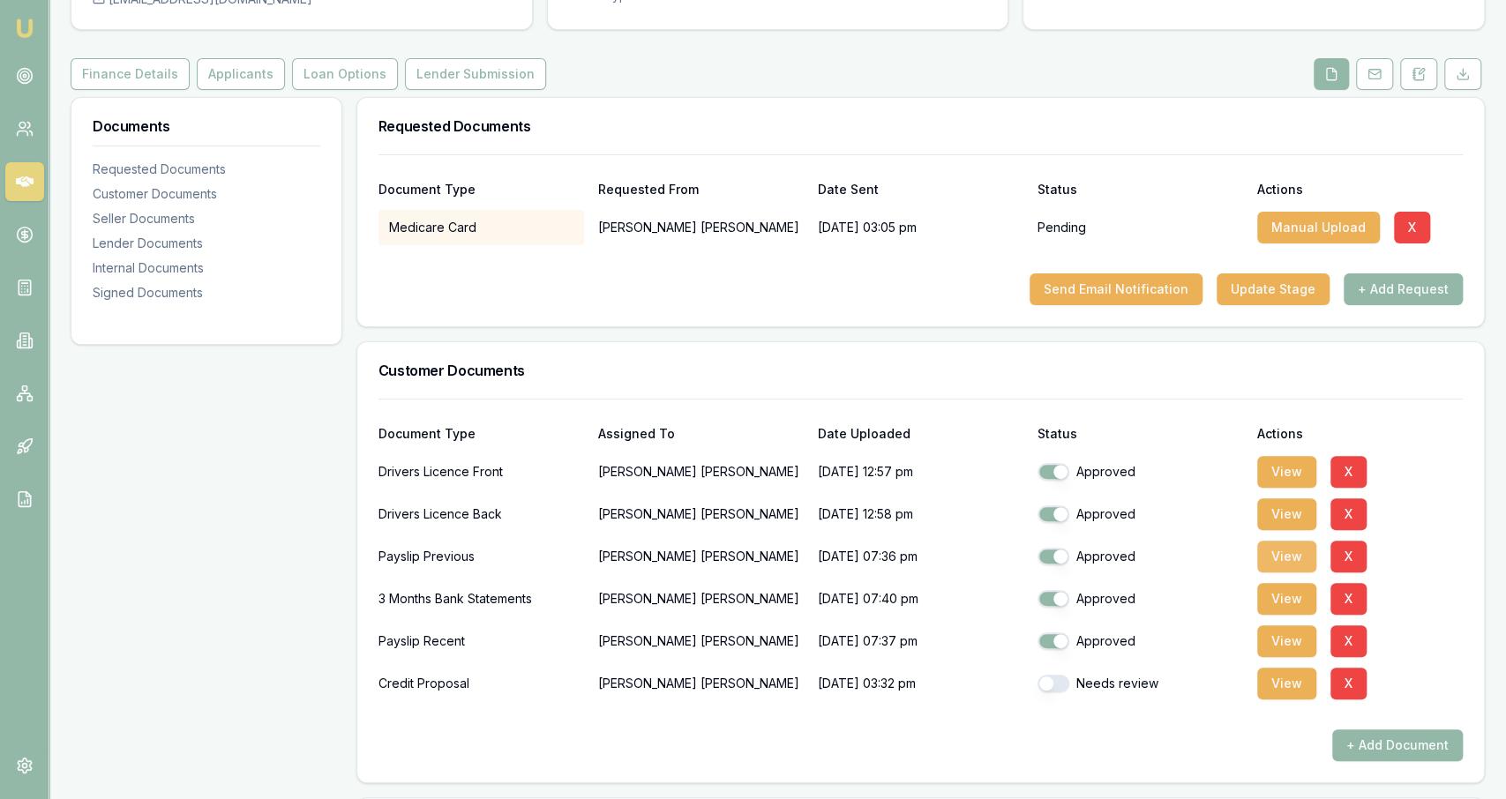
click at [1287, 558] on button "View" at bounding box center [1286, 557] width 59 height 32
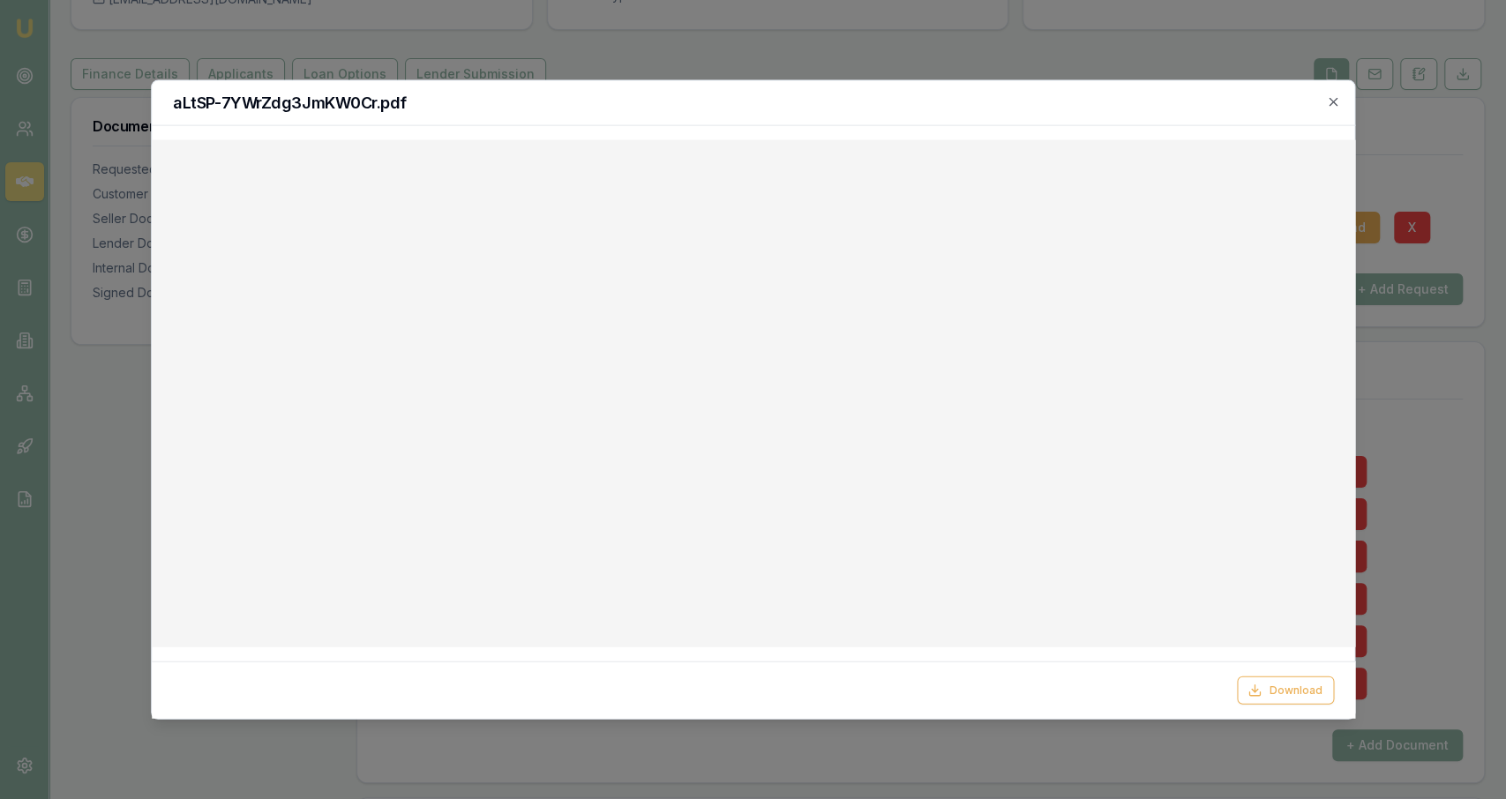
click at [1420, 364] on div at bounding box center [753, 399] width 1506 height 799
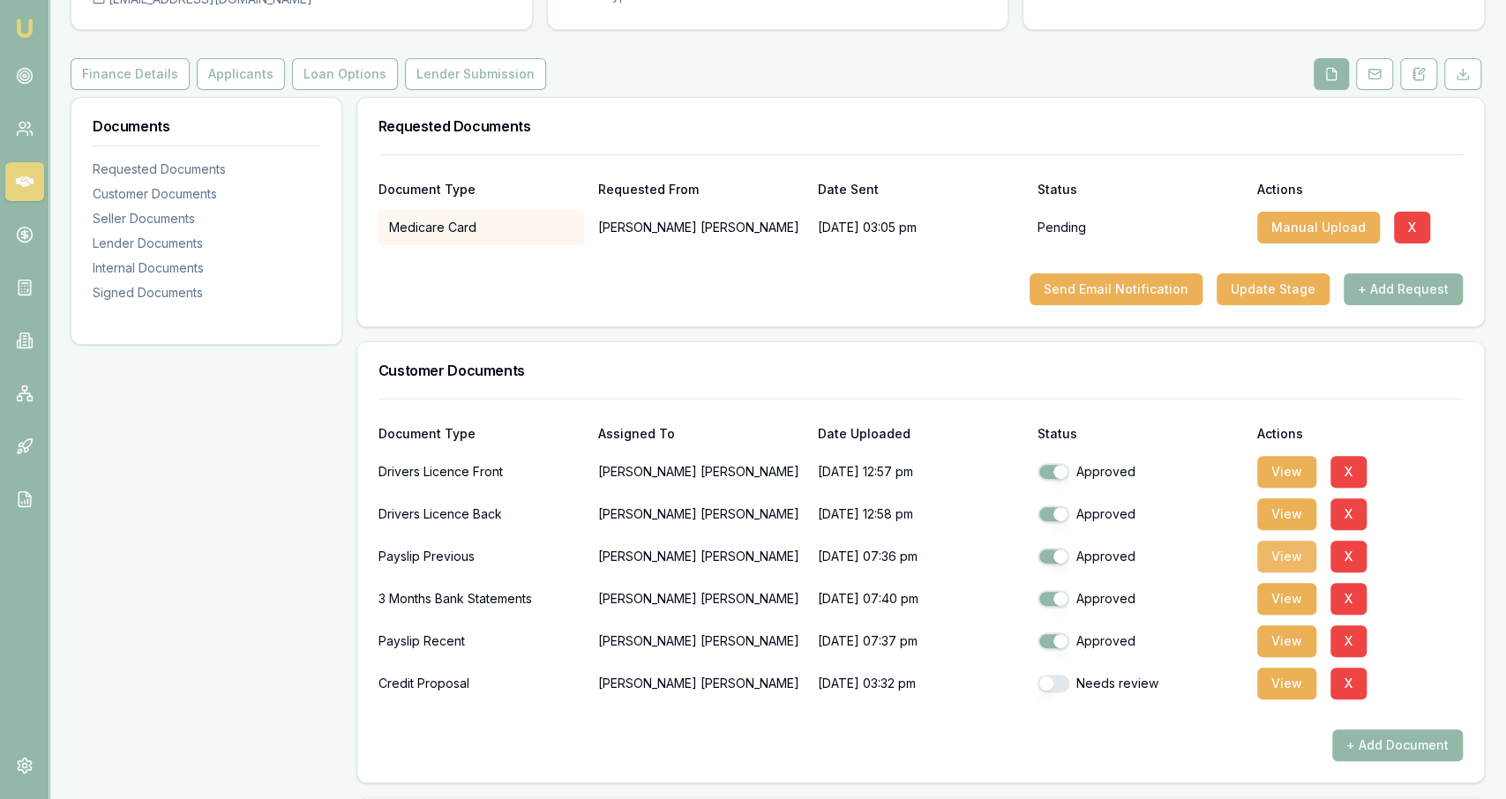
click at [1271, 564] on button "View" at bounding box center [1286, 557] width 59 height 32
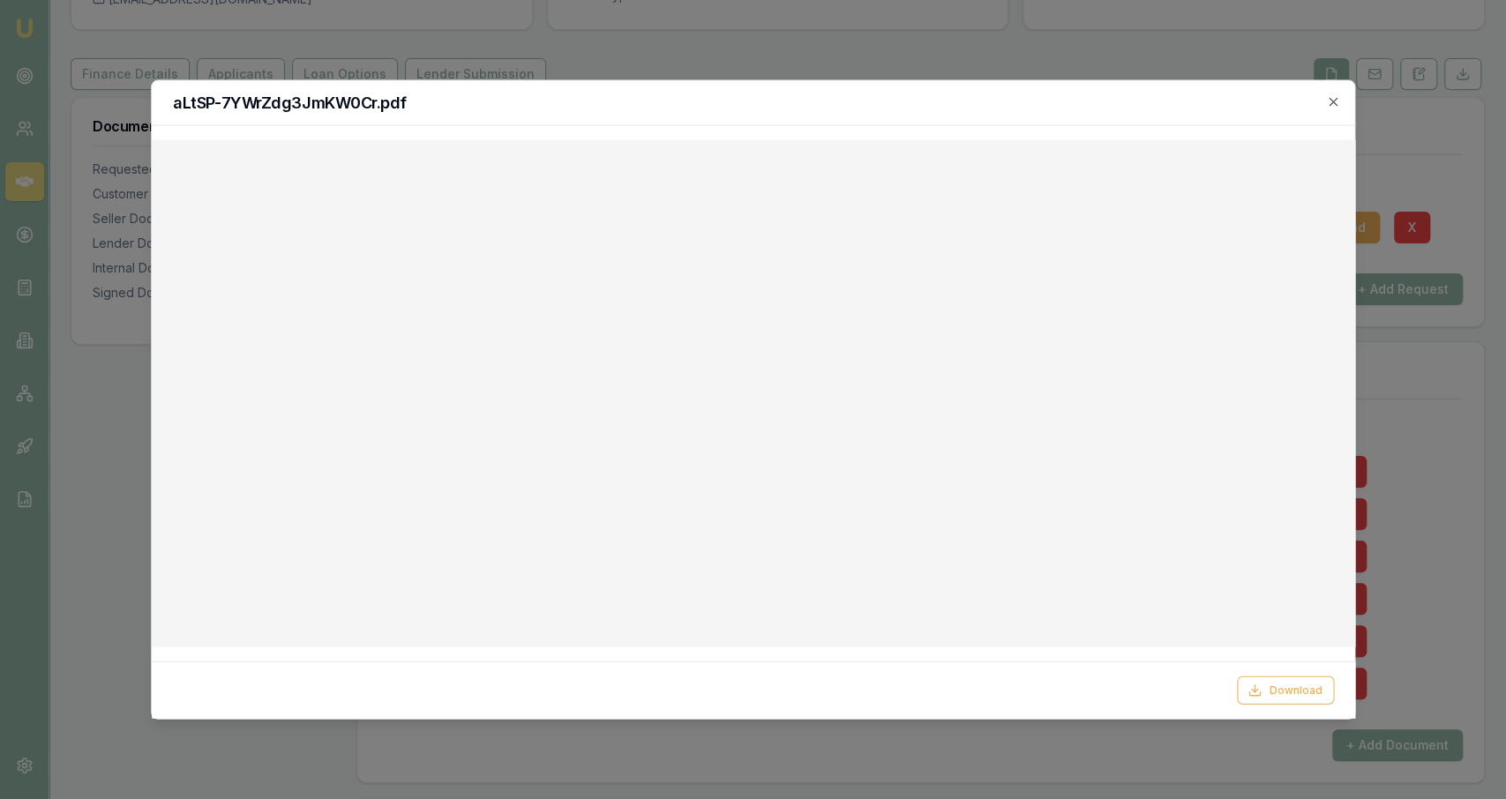
click at [1377, 396] on div at bounding box center [753, 399] width 1506 height 799
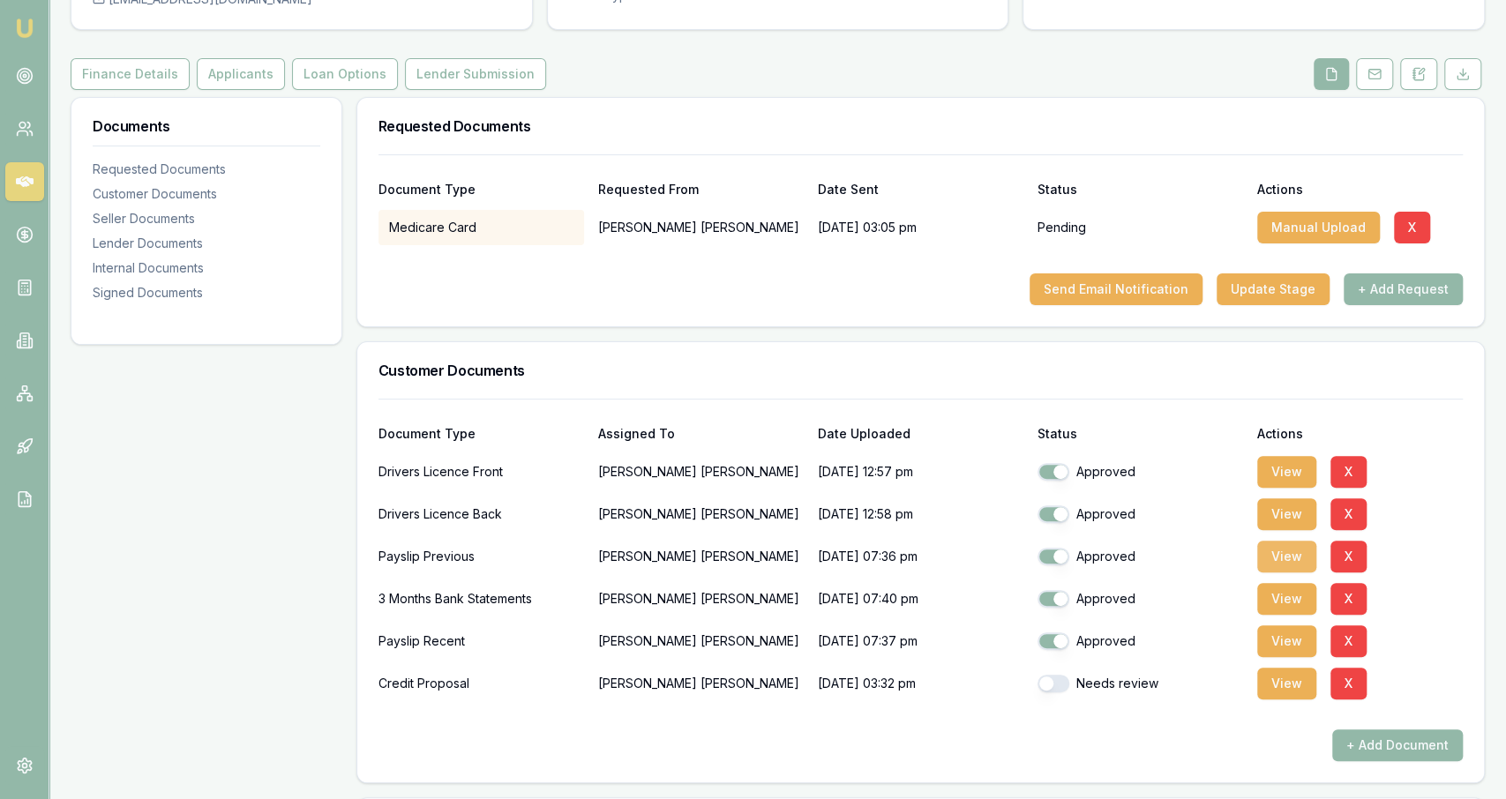
click at [1278, 558] on button "View" at bounding box center [1286, 557] width 59 height 32
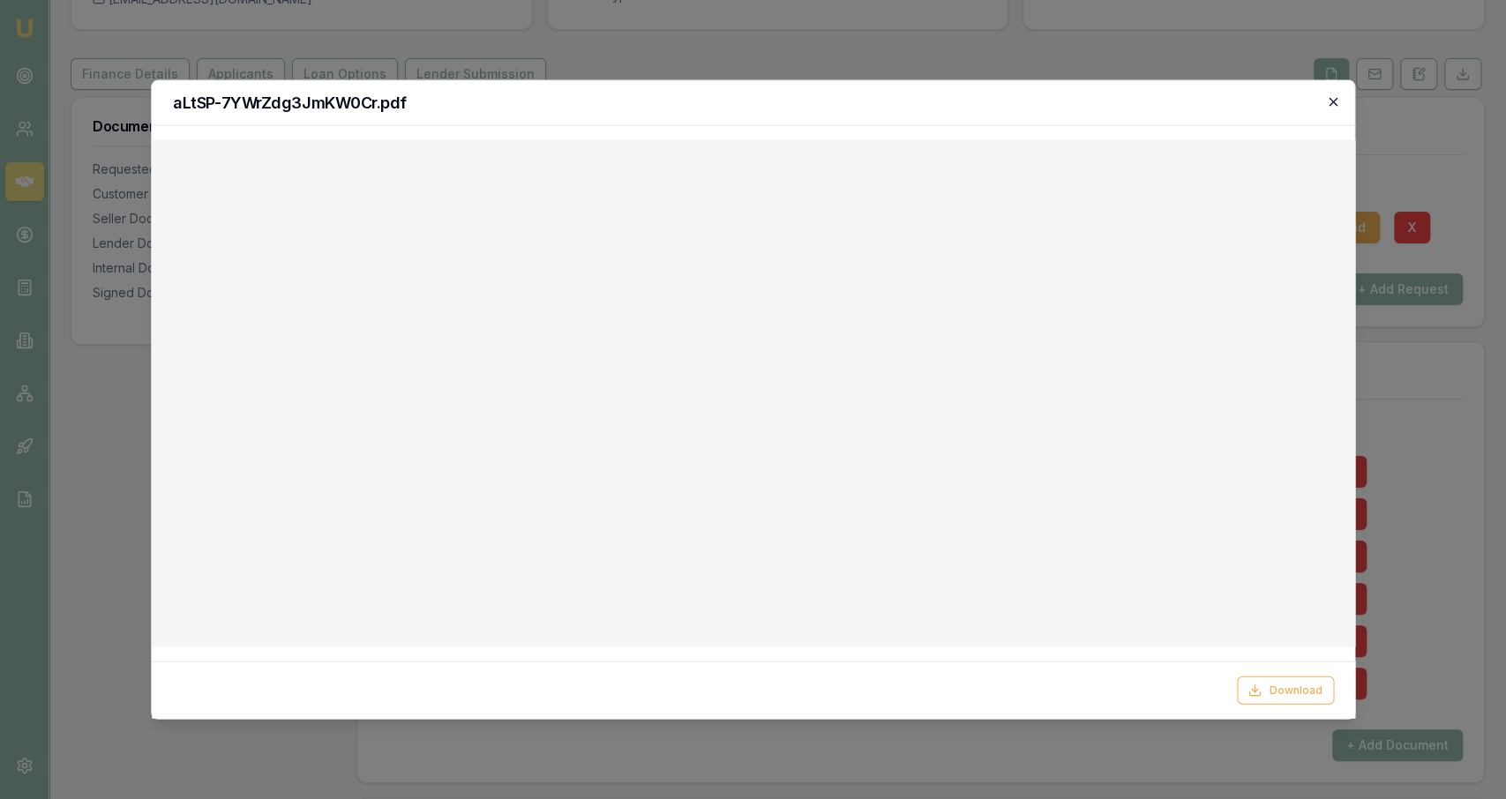
click at [1338, 102] on icon "button" at bounding box center [1333, 102] width 14 height 14
